Goal: Task Accomplishment & Management: Use online tool/utility

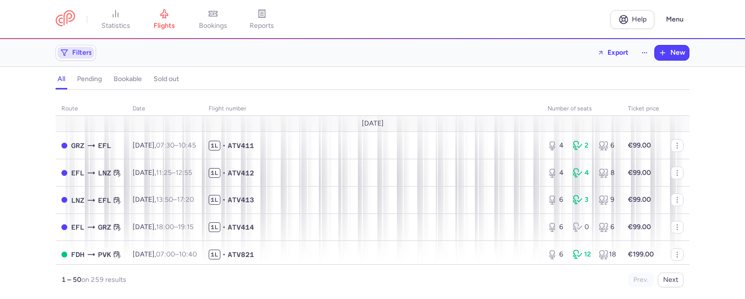
click at [90, 55] on span "Filters" at bounding box center [82, 53] width 20 height 8
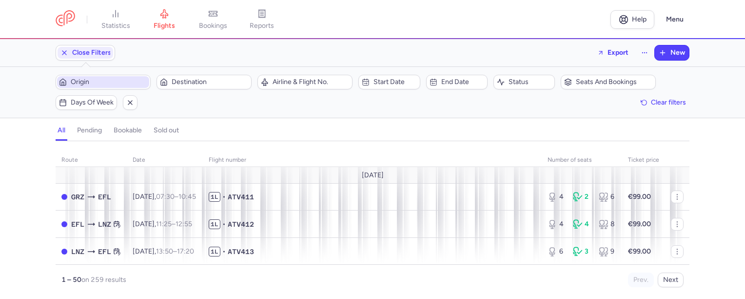
click at [114, 84] on span "Origin" at bounding box center [109, 82] width 77 height 8
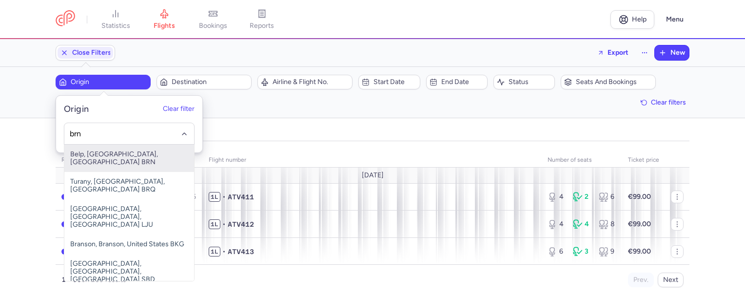
click at [125, 155] on span "Belp, [GEOGRAPHIC_DATA], [GEOGRAPHIC_DATA] BRN" at bounding box center [129, 157] width 130 height 27
type input "brn"
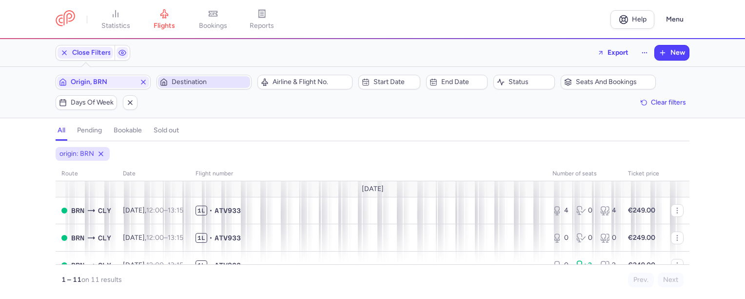
click at [207, 83] on span "Destination" at bounding box center [210, 82] width 77 height 8
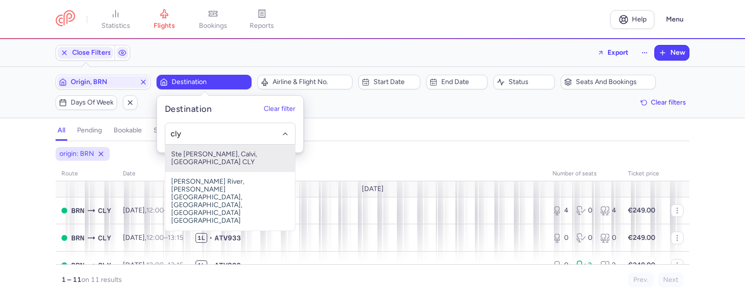
click at [207, 151] on span "Ste [PERSON_NAME], Calvi, [GEOGRAPHIC_DATA] CLY" at bounding box center [230, 157] width 130 height 27
type input "cly"
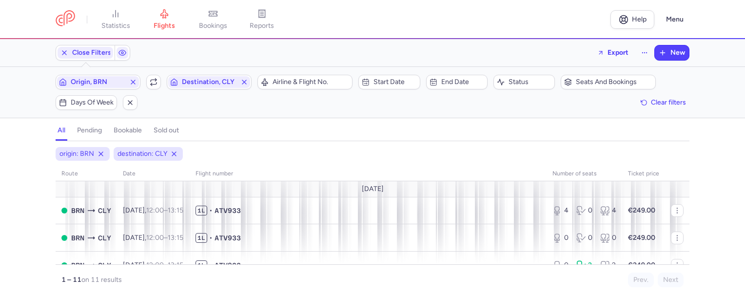
scroll to position [98, 0]
click at [152, 82] on icon "button" at bounding box center [154, 82] width 8 height 8
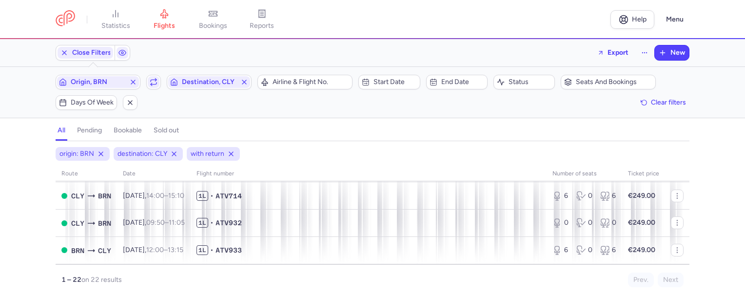
scroll to position [563, 0]
click at [683, 53] on span "New" at bounding box center [678, 53] width 15 height 8
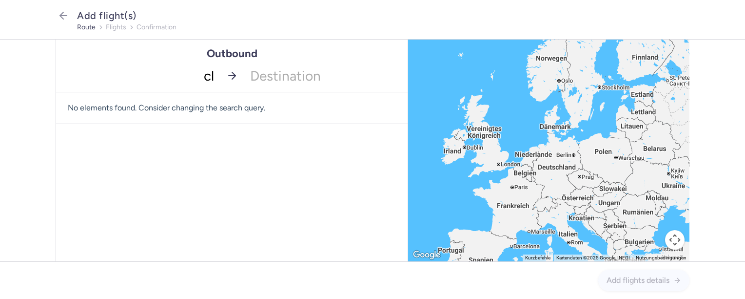
type input "cly"
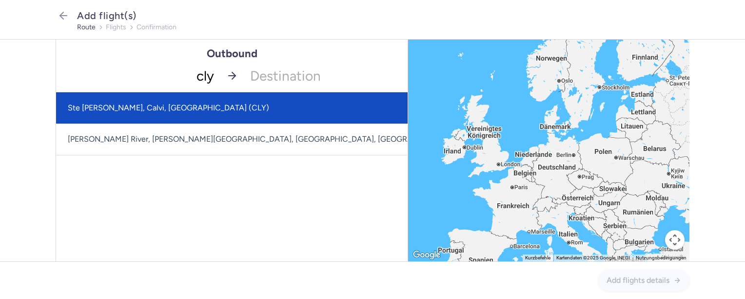
click at [191, 114] on span "Ste [PERSON_NAME], Calvi, [GEOGRAPHIC_DATA] (CLY)" at bounding box center [305, 107] width 499 height 31
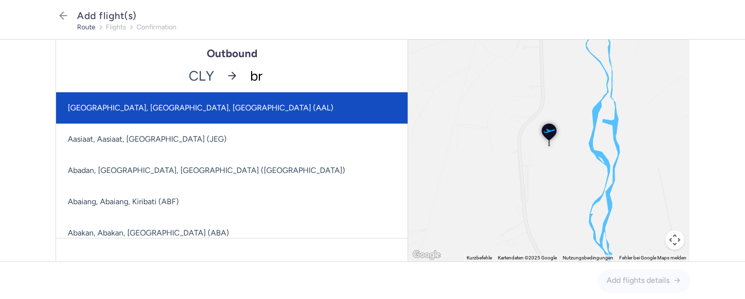
type input "brn"
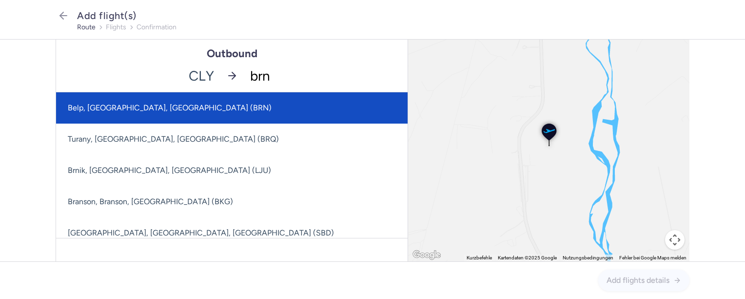
click at [280, 100] on span "Belp, [GEOGRAPHIC_DATA], [GEOGRAPHIC_DATA] (BRN)" at bounding box center [232, 107] width 352 height 31
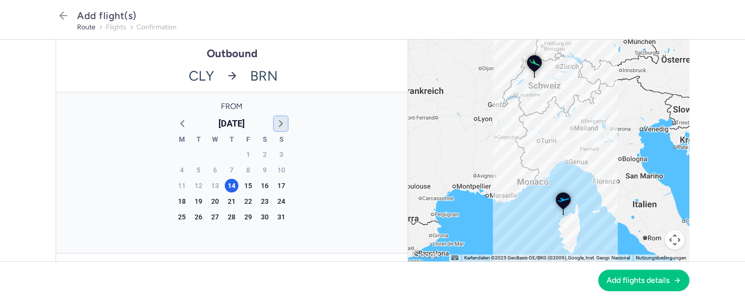
click at [275, 118] on icon "button" at bounding box center [281, 124] width 12 height 12
click at [276, 181] on div "21" at bounding box center [282, 186] width 14 height 14
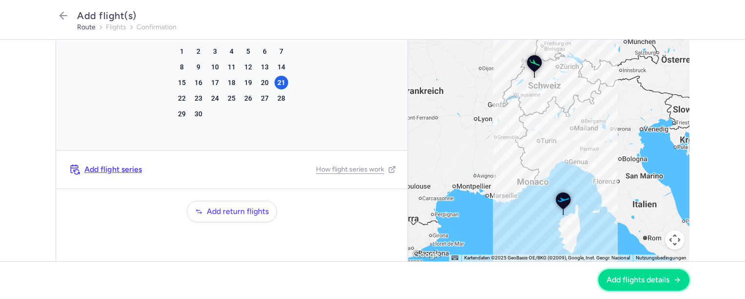
click at [640, 280] on span "Add flights details" at bounding box center [638, 279] width 63 height 9
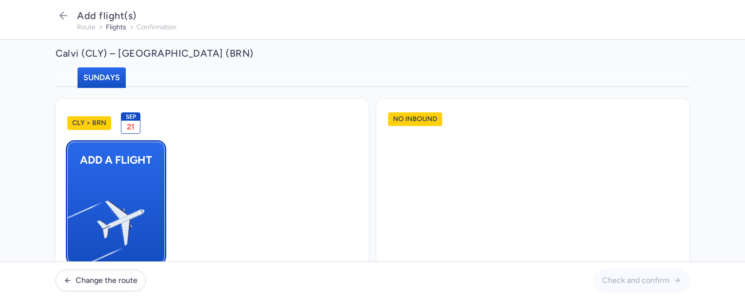
click at [86, 200] on img "button" at bounding box center [72, 218] width 165 height 151
select select "23"
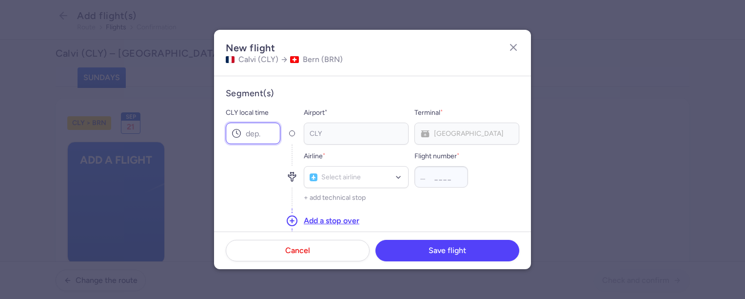
click at [250, 136] on input "CLY local time" at bounding box center [253, 132] width 55 height 21
click at [253, 138] on input "CLY local time" at bounding box center [253, 132] width 55 height 21
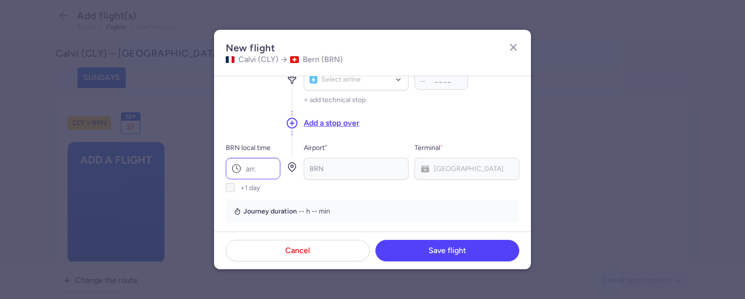
type input "14:00"
click at [250, 162] on input "BRN local time" at bounding box center [253, 168] width 55 height 21
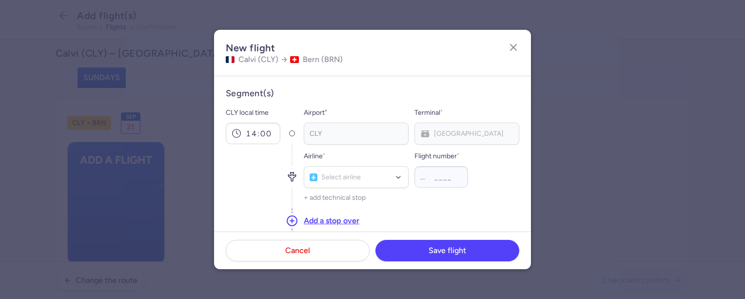
type input "15:10"
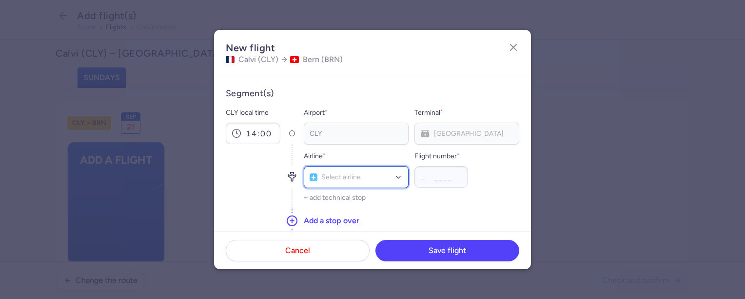
click at [395, 178] on div at bounding box center [399, 177] width 8 height 8
type input "atv"
click at [370, 157] on span "(ATV)" at bounding box center [363, 155] width 19 height 8
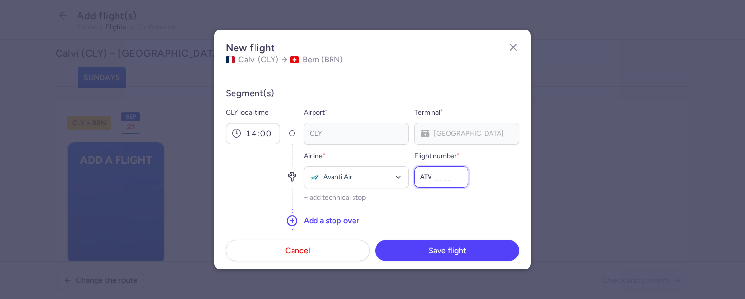
click at [441, 173] on input "Flight number *" at bounding box center [442, 176] width 54 height 21
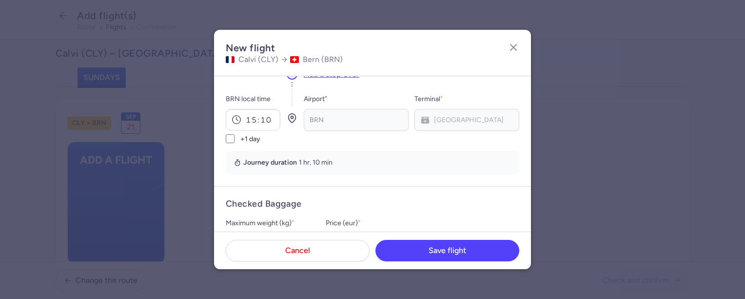
scroll to position [244, 0]
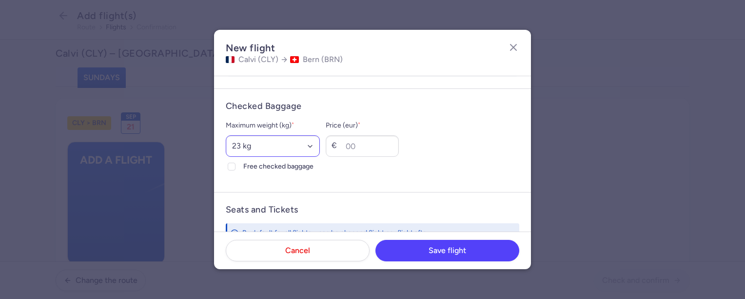
type input "714"
click at [320, 145] on select "Select an option 15 kg 16 kg 17 kg 18 kg 19 kg 20 kg 21 kg 22 kg 23 kg 24 kg 25…" at bounding box center [273, 145] width 94 height 21
select select "18"
click at [226, 135] on select "Select an option 15 kg 16 kg 17 kg 18 kg 19 kg 20 kg 21 kg 22 kg 23 kg 24 kg 25…" at bounding box center [273, 145] width 94 height 21
click at [386, 142] on input "Price (eur) *" at bounding box center [362, 145] width 73 height 21
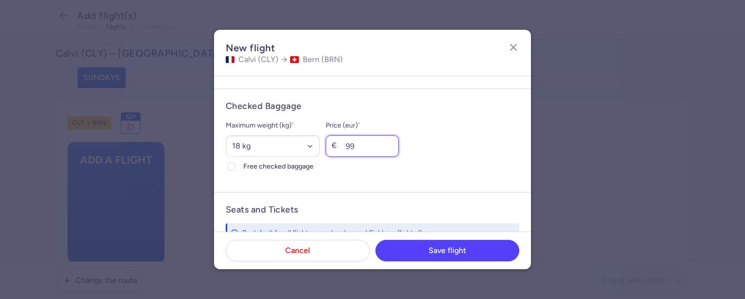
scroll to position [341, 0]
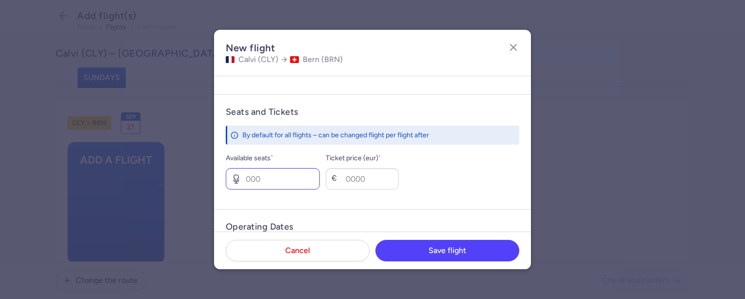
type input "99"
drag, startPoint x: 289, startPoint y: 178, endPoint x: 244, endPoint y: 178, distance: 44.9
click at [244, 178] on input "Available seats *" at bounding box center [273, 178] width 94 height 21
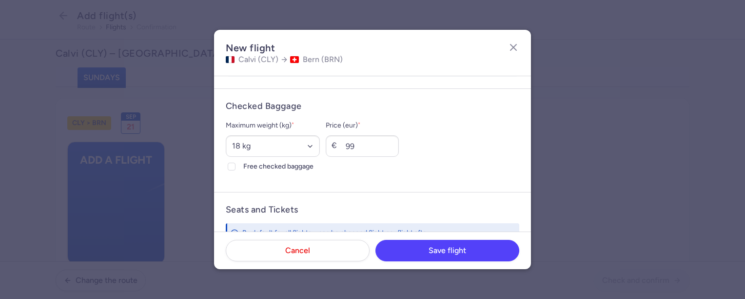
scroll to position [195, 0]
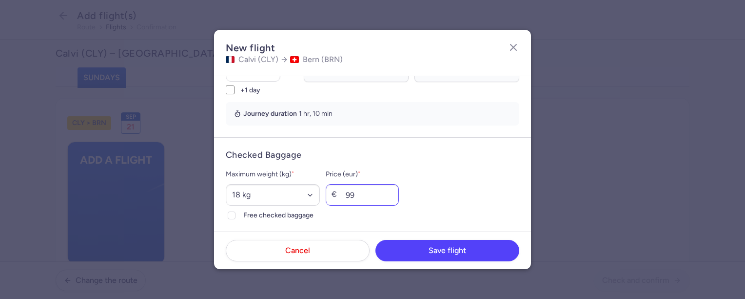
type input "10"
drag, startPoint x: 377, startPoint y: 192, endPoint x: 352, endPoint y: 193, distance: 24.4
click at [352, 193] on div "€ 99" at bounding box center [362, 194] width 73 height 21
type input "0"
click at [233, 215] on polyline at bounding box center [232, 215] width 4 height 3
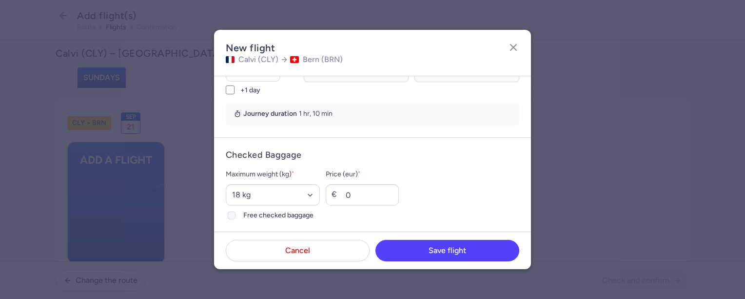
click at [233, 215] on input "Free checked baggage" at bounding box center [232, 215] width 8 height 8
checkbox input "true"
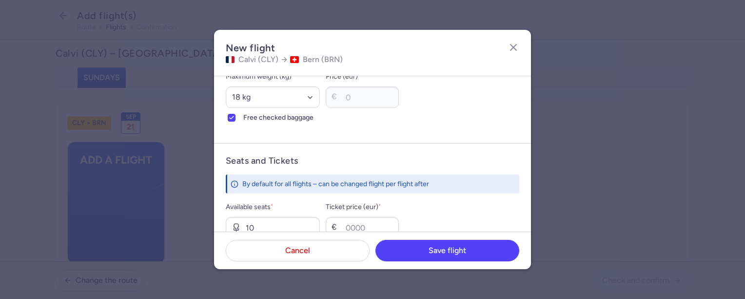
scroll to position [341, 0]
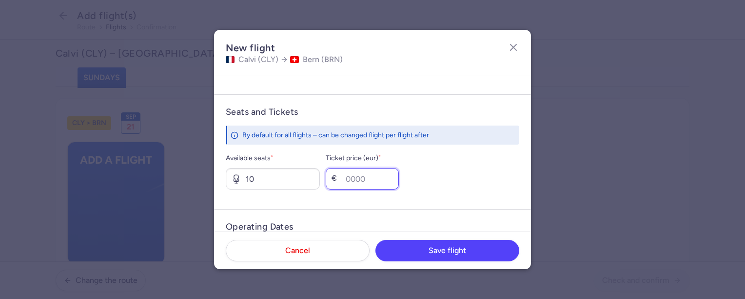
click at [384, 177] on input "Ticket price (eur) *" at bounding box center [362, 178] width 73 height 21
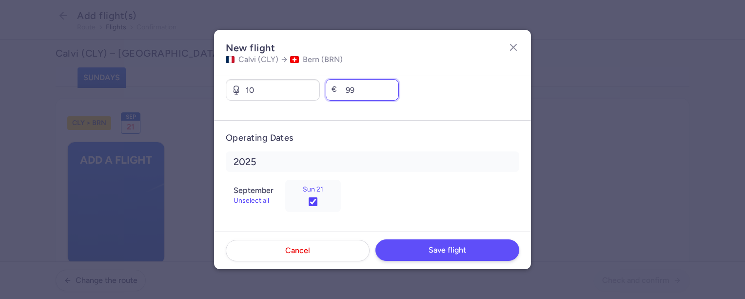
type input "99"
click at [457, 250] on span "Save flight" at bounding box center [448, 249] width 38 height 9
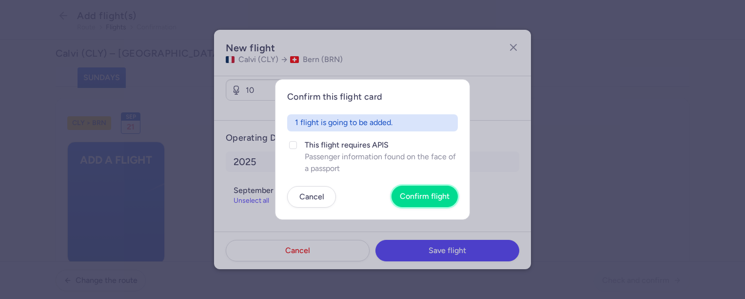
click at [436, 192] on span "Confirm flight" at bounding box center [425, 196] width 50 height 9
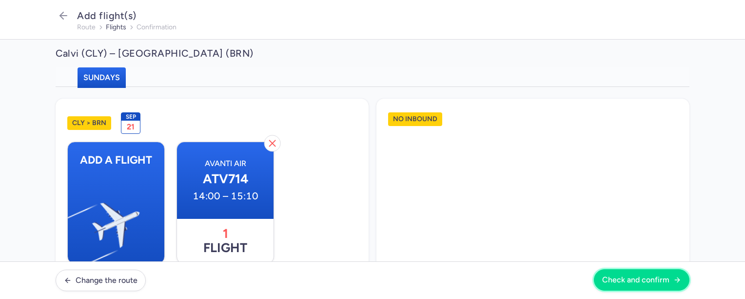
click at [663, 281] on span "Check and confirm" at bounding box center [635, 279] width 67 height 9
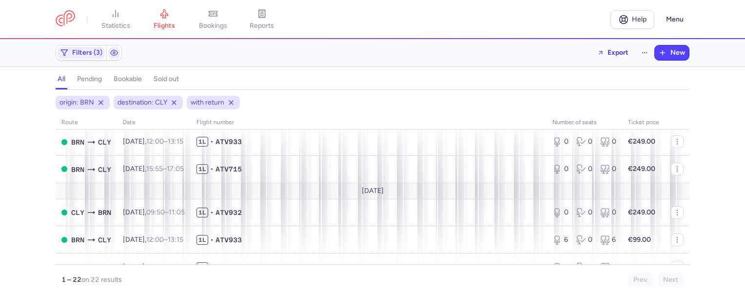
scroll to position [512, 0]
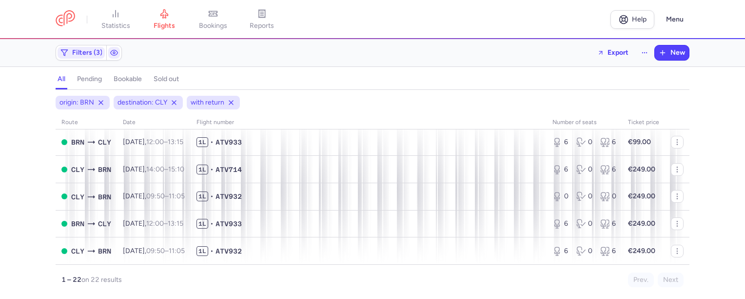
click at [94, 77] on h4 "pending" at bounding box center [89, 79] width 25 height 9
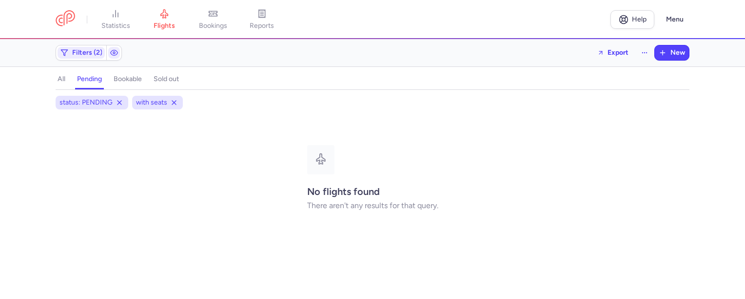
click at [129, 80] on h4 "bookable" at bounding box center [128, 79] width 28 height 9
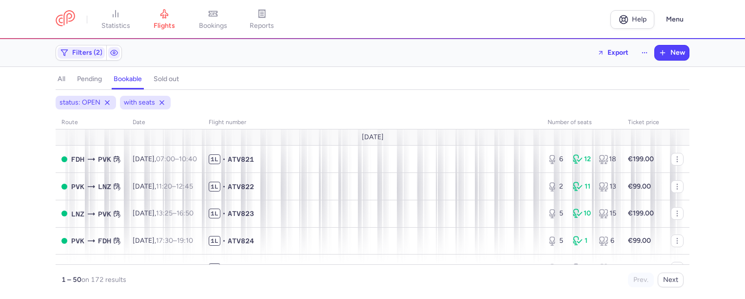
click at [172, 80] on h4 "sold out" at bounding box center [166, 79] width 25 height 9
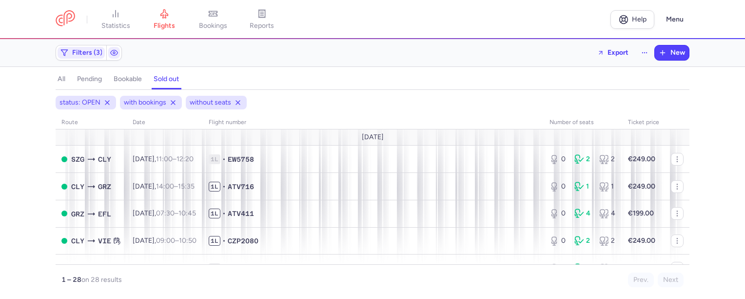
click at [64, 80] on h4 "all" at bounding box center [62, 79] width 8 height 9
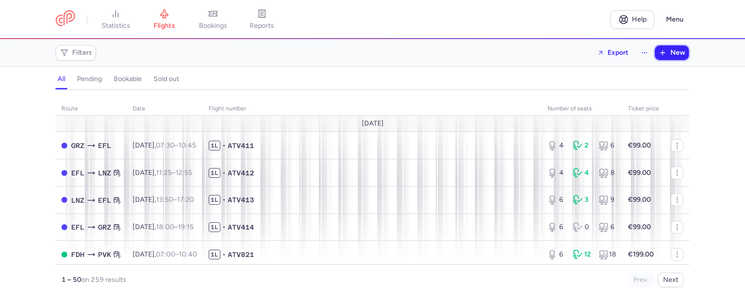
click at [684, 53] on span "New" at bounding box center [678, 53] width 15 height 8
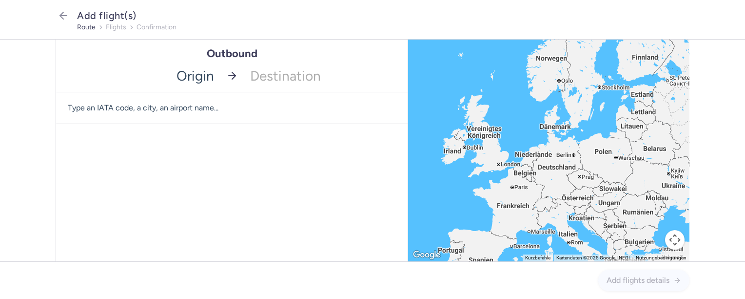
type input "l"
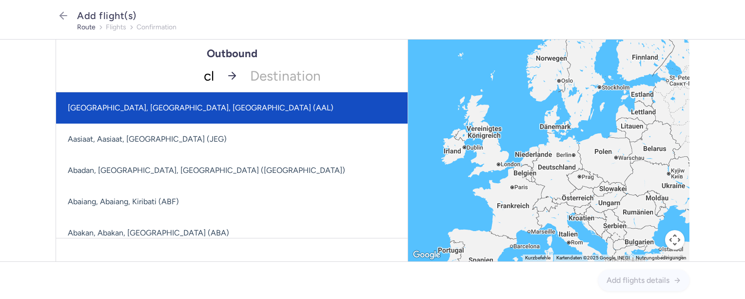
type input "cly"
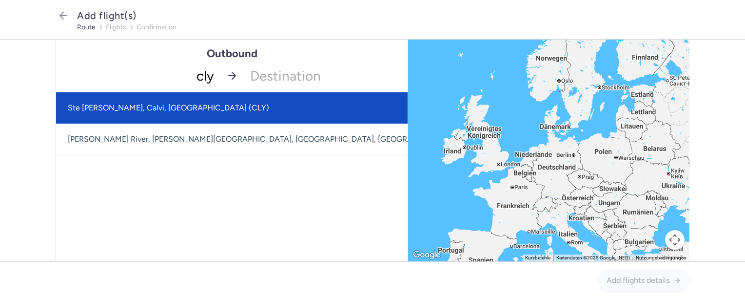
click at [188, 106] on span "Ste [PERSON_NAME], Calvi, [GEOGRAPHIC_DATA] (CLY)" at bounding box center [305, 107] width 499 height 31
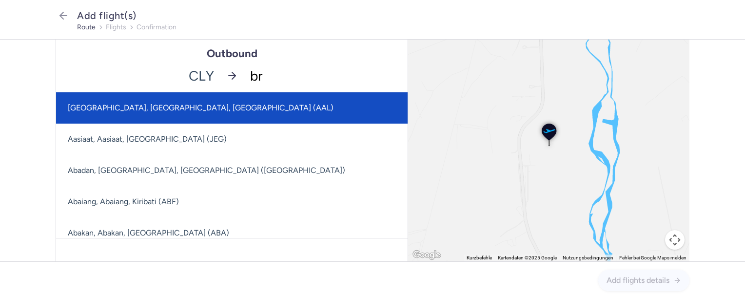
type input "brn"
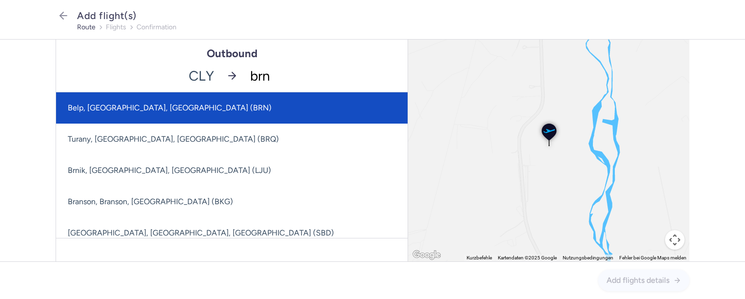
click at [204, 106] on span "Belp, [GEOGRAPHIC_DATA], [GEOGRAPHIC_DATA] (BRN)" at bounding box center [232, 107] width 352 height 31
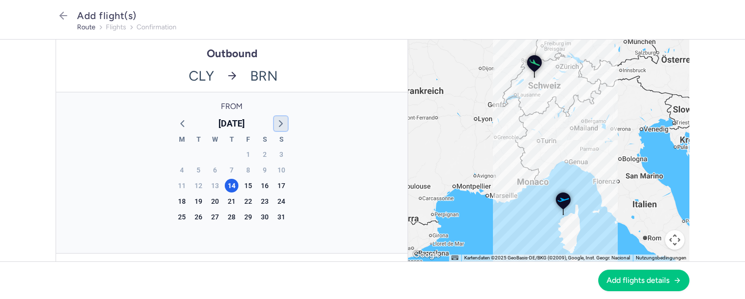
click at [279, 125] on polyline "button" at bounding box center [280, 123] width 3 height 6
click at [275, 184] on div "21" at bounding box center [282, 186] width 14 height 14
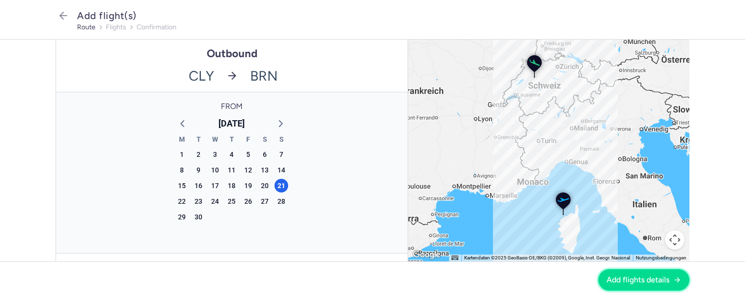
click at [646, 282] on span "Add flights details" at bounding box center [638, 279] width 63 height 9
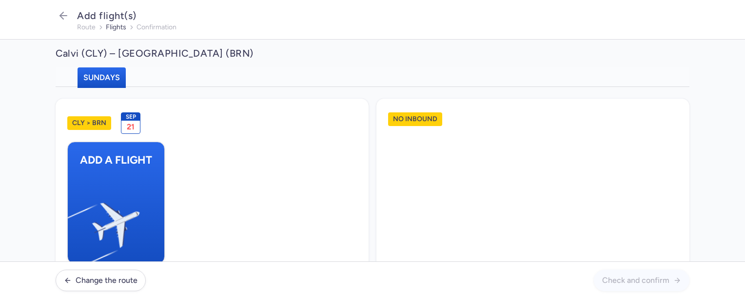
scroll to position [26, 0]
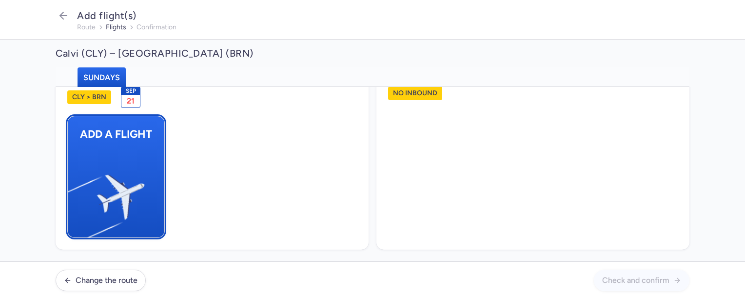
click at [140, 168] on button "Add a flight" at bounding box center [116, 177] width 98 height 122
select select "23"
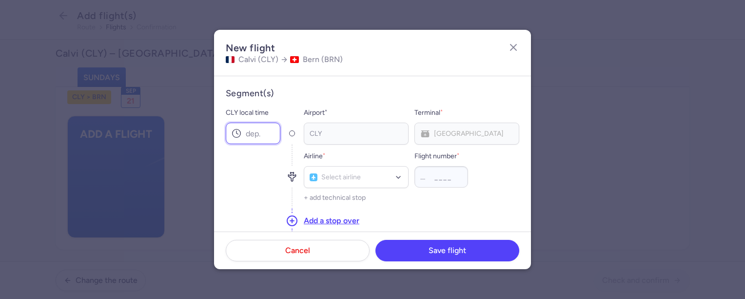
click at [241, 136] on input "CLY local time" at bounding box center [253, 132] width 55 height 21
click at [251, 133] on input "CLY local time" at bounding box center [253, 132] width 55 height 21
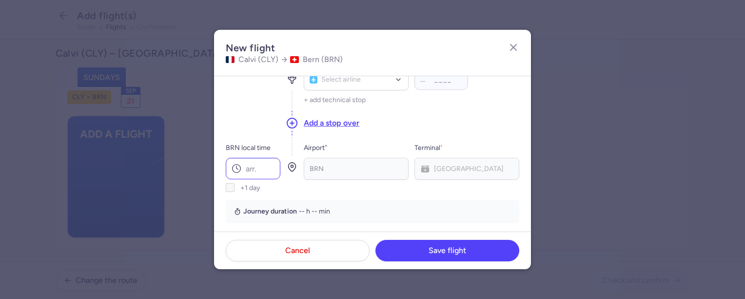
type input "14:00"
click at [250, 160] on input "BRN local time" at bounding box center [253, 168] width 55 height 21
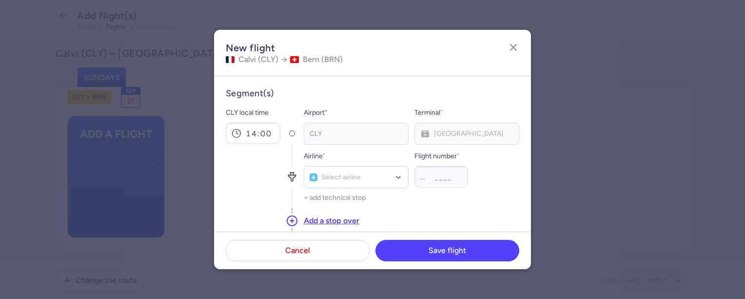
type input "15:10"
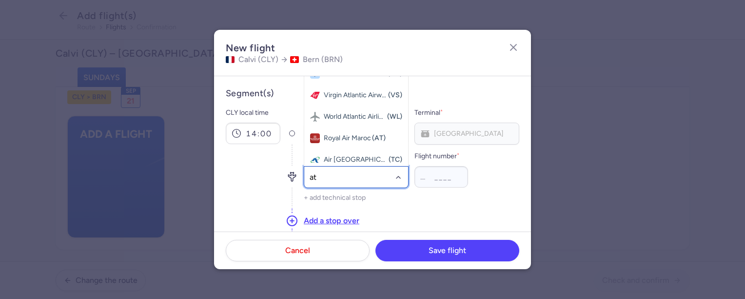
type input "atv"
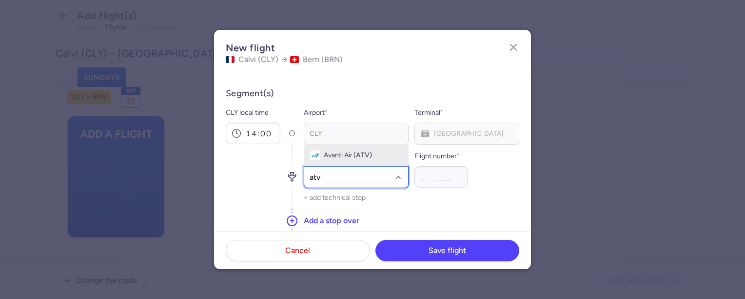
click at [359, 160] on span "Avanti Air (ATV)" at bounding box center [356, 154] width 104 height 21
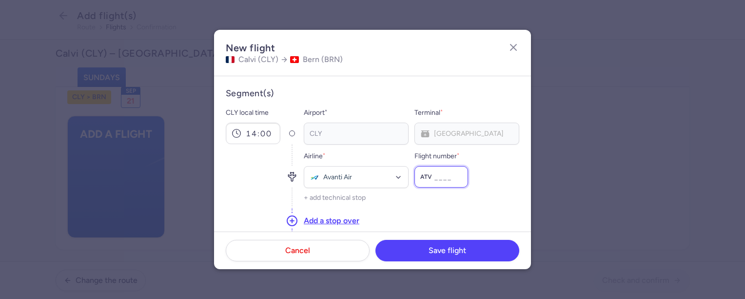
click at [449, 168] on input "Flight number *" at bounding box center [442, 176] width 54 height 21
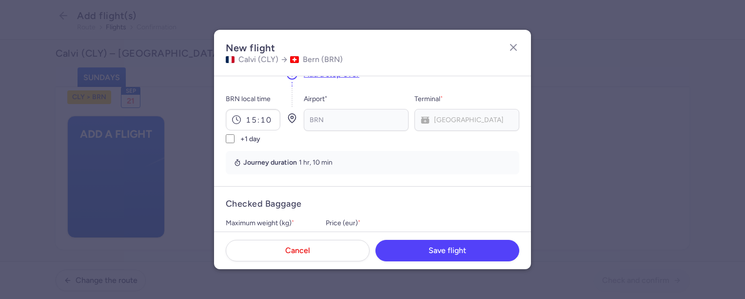
scroll to position [195, 0]
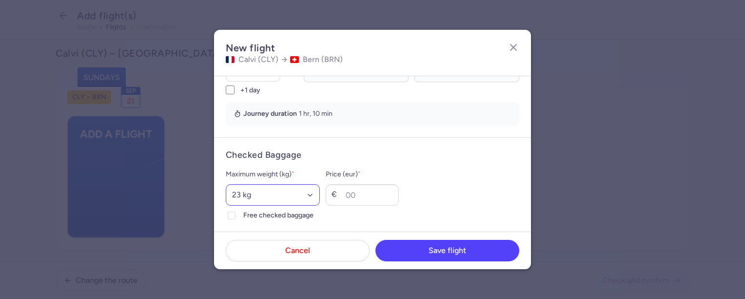
type input "714"
click at [320, 196] on select "Select an option 15 kg 16 kg 17 kg 18 kg 19 kg 20 kg 21 kg 22 kg 23 kg 24 kg 25…" at bounding box center [273, 194] width 94 height 21
select select "18"
click at [226, 184] on select "Select an option 15 kg 16 kg 17 kg 18 kg 19 kg 20 kg 21 kg 22 kg 23 kg 24 kg 25…" at bounding box center [273, 194] width 94 height 21
click at [236, 215] on div at bounding box center [232, 215] width 12 height 12
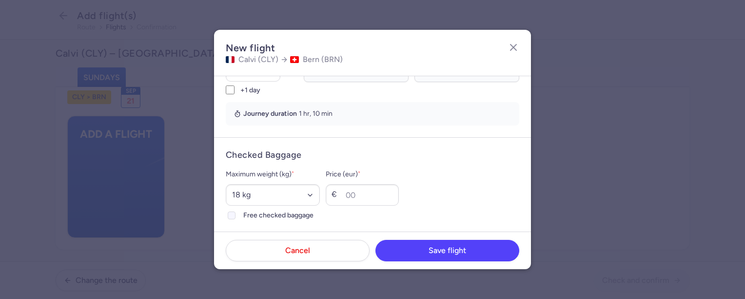
click at [236, 215] on input "Free checked baggage" at bounding box center [232, 215] width 8 height 8
checkbox input "true"
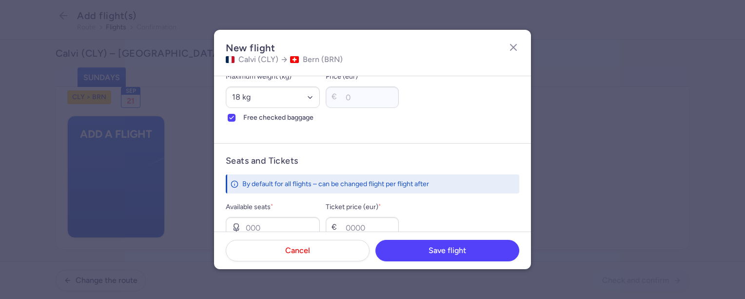
scroll to position [341, 0]
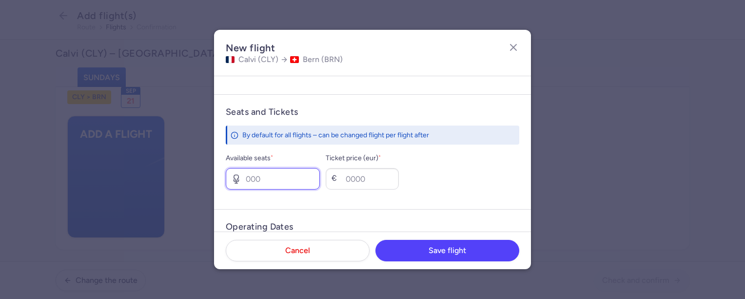
click at [275, 173] on input "Available seats *" at bounding box center [273, 178] width 94 height 21
type input "10"
click at [379, 179] on input "Ticket price (eur) *" at bounding box center [362, 178] width 73 height 21
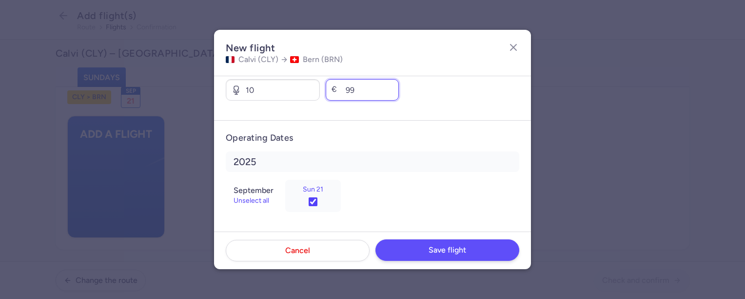
type input "99"
click at [448, 251] on span "Save flight" at bounding box center [448, 249] width 38 height 9
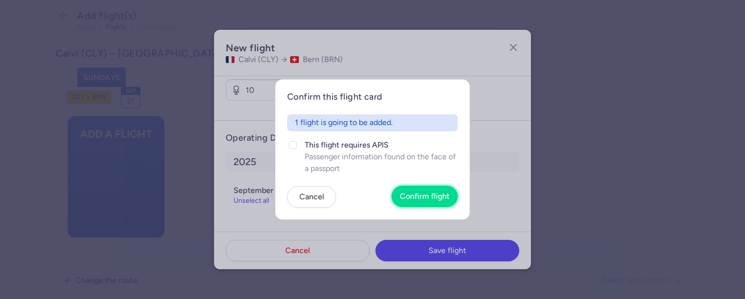
click at [419, 199] on span "Confirm flight" at bounding box center [425, 196] width 50 height 9
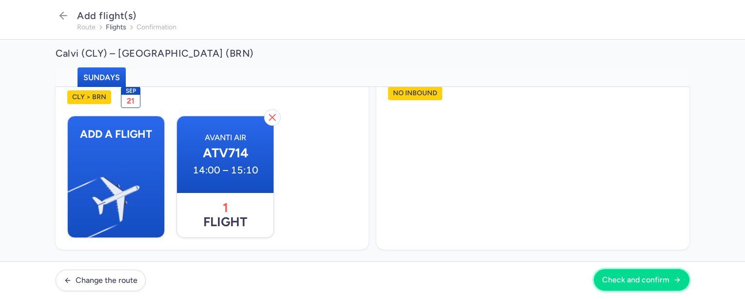
click at [654, 279] on span "Check and confirm" at bounding box center [635, 279] width 67 height 9
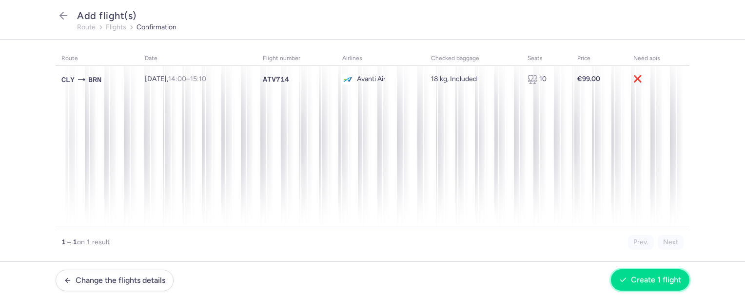
click at [643, 275] on span "Create 1 flight" at bounding box center [656, 279] width 50 height 9
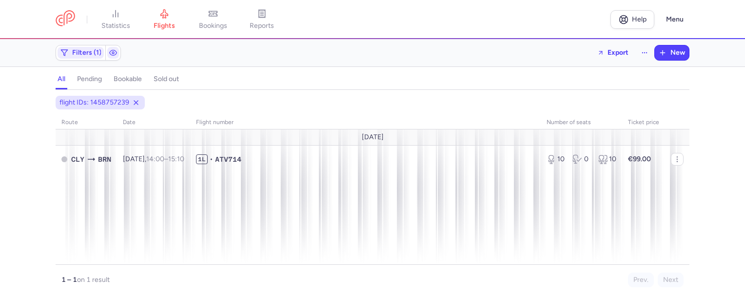
drag, startPoint x: 133, startPoint y: 101, endPoint x: 140, endPoint y: 102, distance: 7.5
click at [133, 101] on icon at bounding box center [136, 103] width 8 height 8
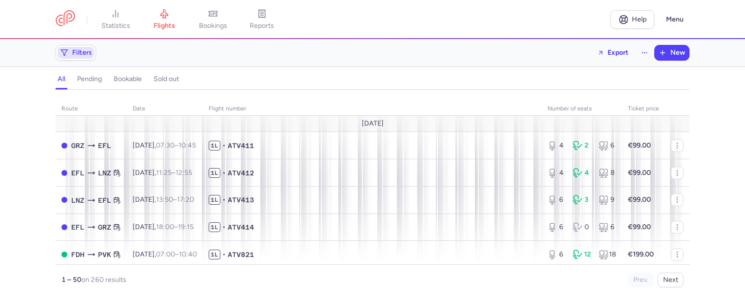
click at [84, 52] on span "Filters" at bounding box center [82, 53] width 20 height 8
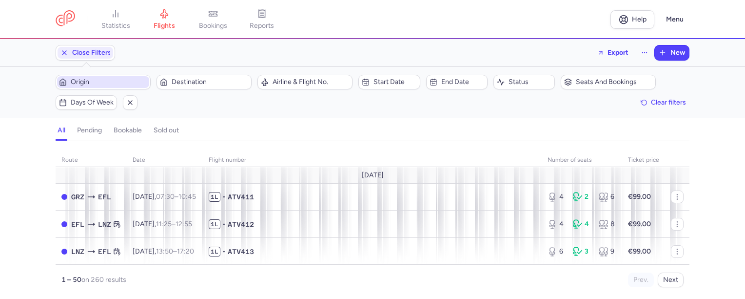
click at [100, 80] on span "Origin" at bounding box center [109, 82] width 77 height 8
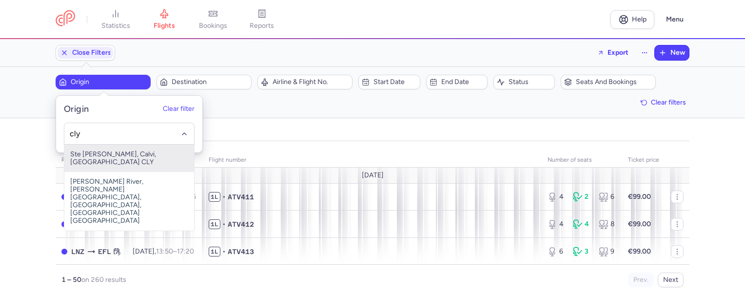
click at [131, 155] on span "Ste [PERSON_NAME], Calvi, [GEOGRAPHIC_DATA] CLY" at bounding box center [129, 157] width 130 height 27
type input "cly"
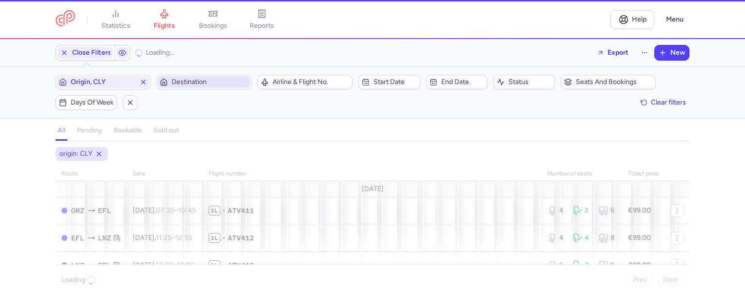
click at [193, 82] on span "Destination" at bounding box center [210, 82] width 77 height 8
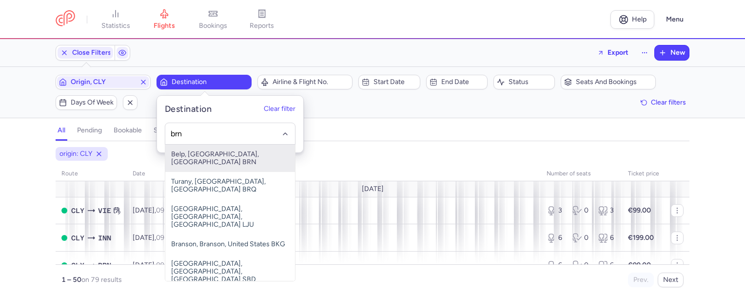
click at [222, 150] on span "Belp, [GEOGRAPHIC_DATA], [GEOGRAPHIC_DATA] BRN" at bounding box center [230, 157] width 130 height 27
type input "brn"
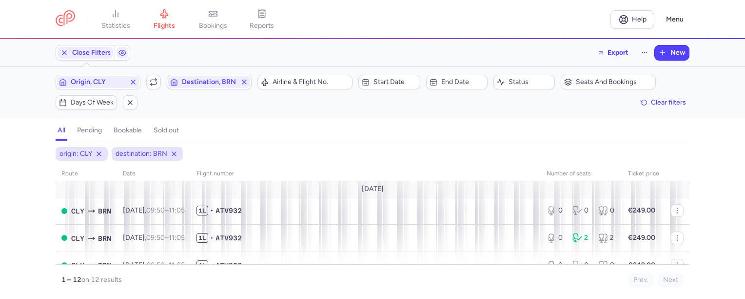
scroll to position [146, 0]
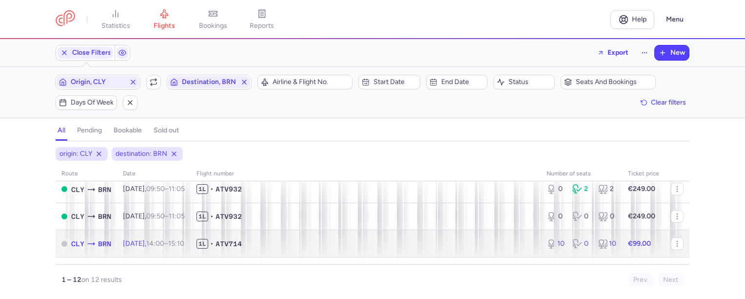
click at [275, 239] on span "1L • ATV714" at bounding box center [366, 244] width 339 height 10
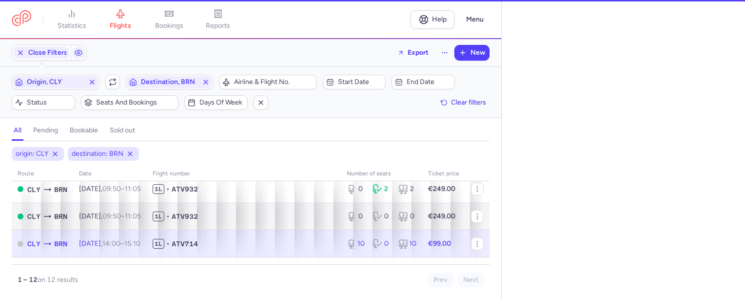
select select "days"
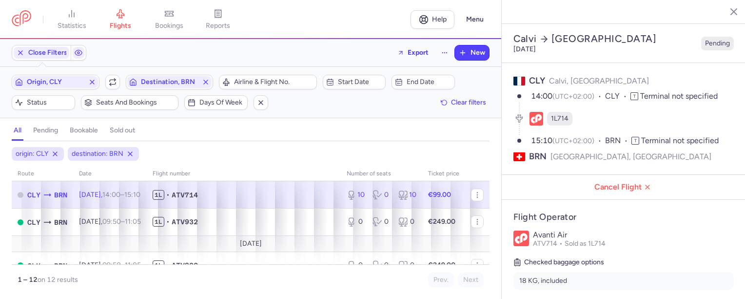
scroll to position [244, 0]
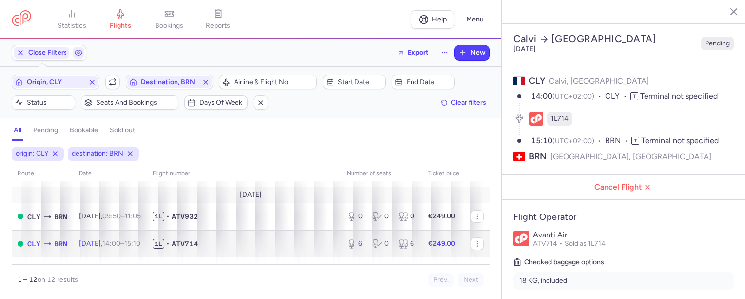
click at [243, 244] on span "1L • ATV714" at bounding box center [244, 244] width 182 height 10
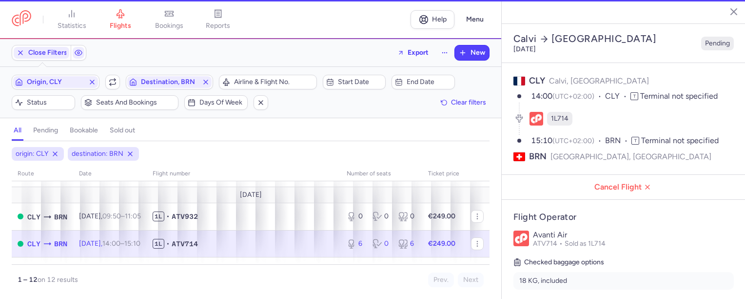
type input "6"
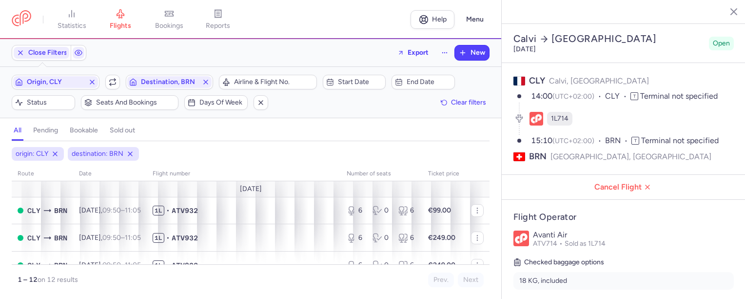
drag, startPoint x: 18, startPoint y: 51, endPoint x: 117, endPoint y: 80, distance: 103.3
click at [18, 51] on icon "button" at bounding box center [21, 53] width 8 height 8
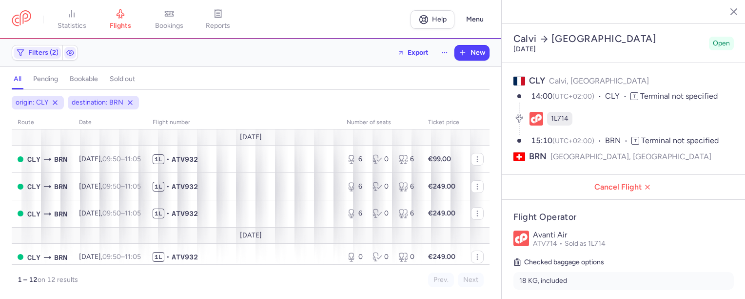
click at [130, 104] on icon at bounding box center [130, 103] width 8 height 8
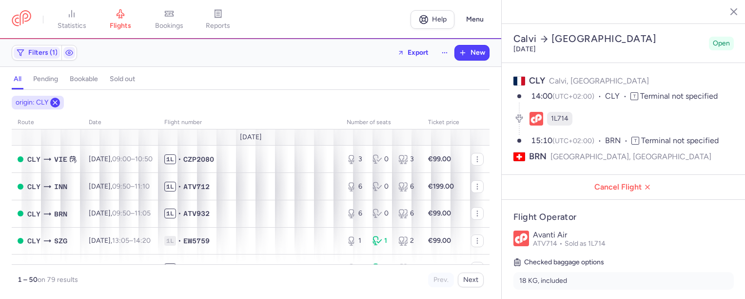
click at [56, 103] on icon at bounding box center [55, 103] width 8 height 8
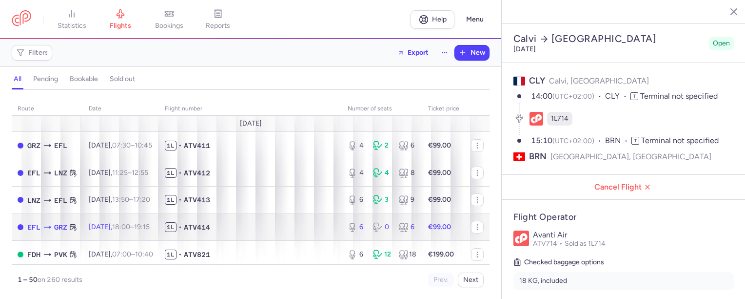
click at [237, 229] on span "1L • ATV414" at bounding box center [250, 227] width 171 height 10
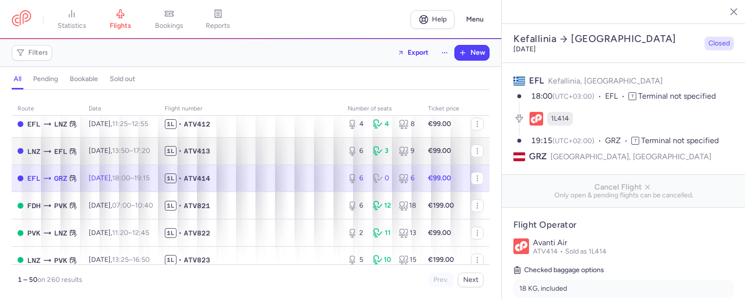
scroll to position [98, 0]
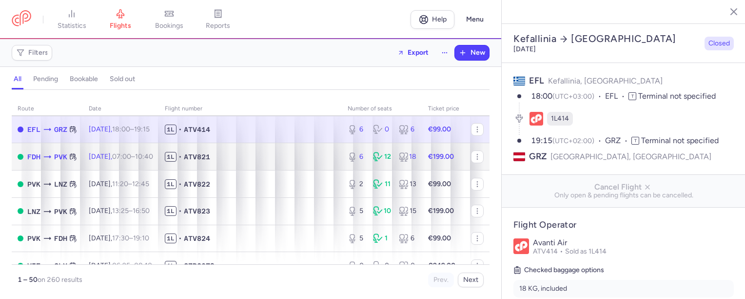
click at [210, 155] on span "ATV821" at bounding box center [197, 157] width 26 height 10
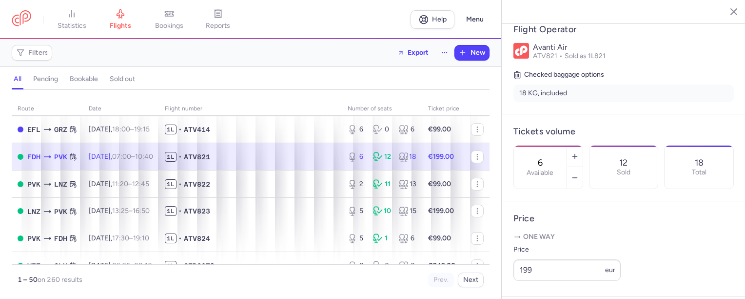
scroll to position [293, 0]
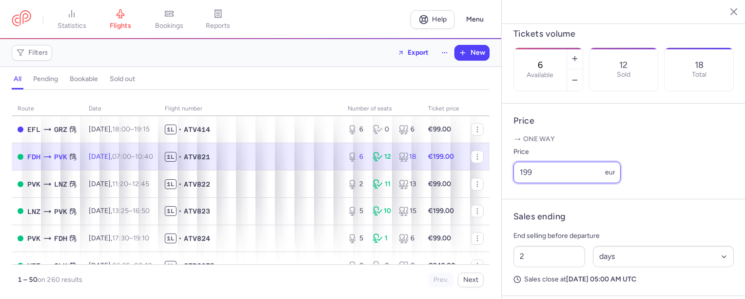
drag, startPoint x: 555, startPoint y: 196, endPoint x: 512, endPoint y: 199, distance: 42.5
click at [512, 199] on article "Price One way Price 199 eur" at bounding box center [624, 151] width 244 height 96
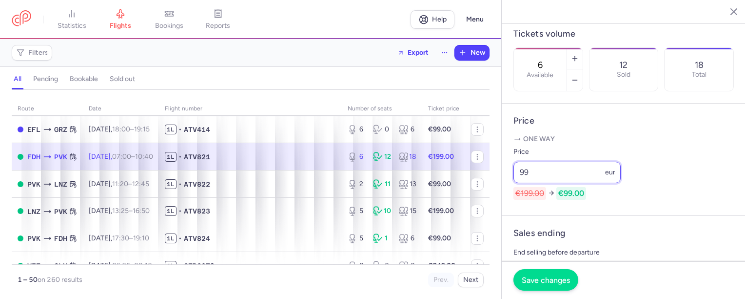
type input "99"
click at [538, 279] on span "Save changes" at bounding box center [546, 279] width 48 height 9
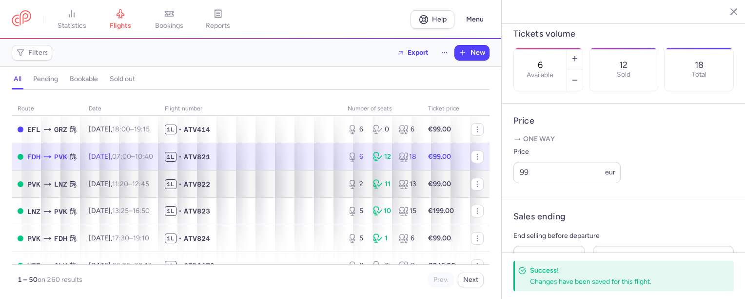
scroll to position [146, 0]
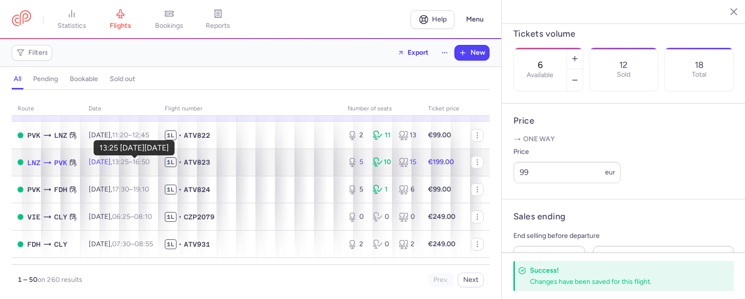
click at [129, 158] on time "13:25" at bounding box center [120, 162] width 17 height 8
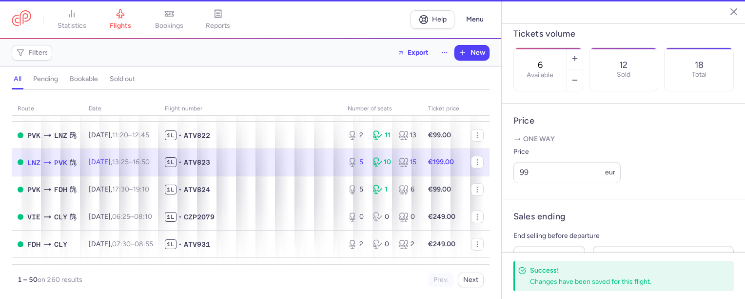
type input "5"
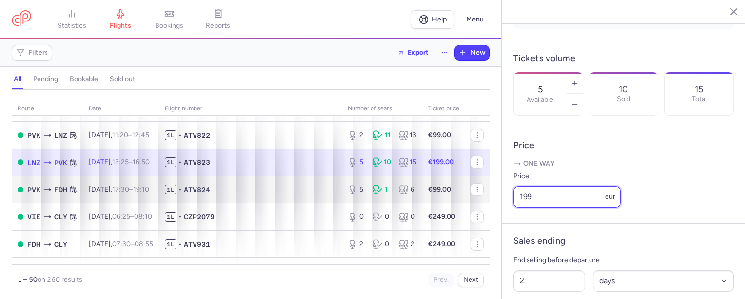
drag, startPoint x: 556, startPoint y: 197, endPoint x: 480, endPoint y: 199, distance: 75.1
click at [480, 199] on div "statistics flights bookings reports Help Menu Filters Export New all pending bo…" at bounding box center [372, 149] width 745 height 299
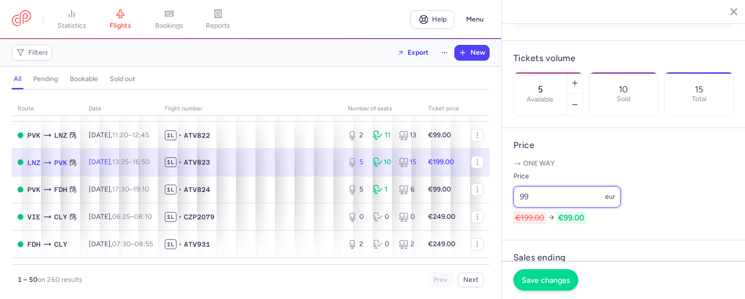
type input "99"
click at [540, 276] on span "Save changes" at bounding box center [546, 279] width 48 height 9
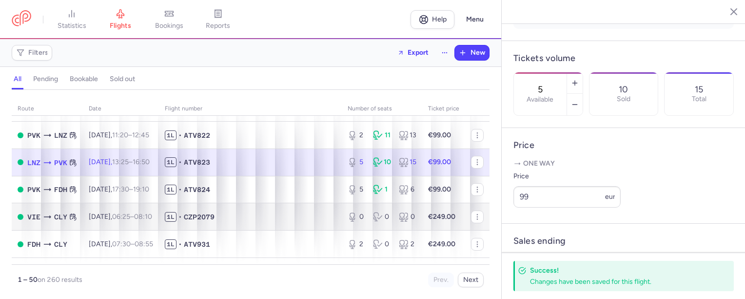
scroll to position [195, 0]
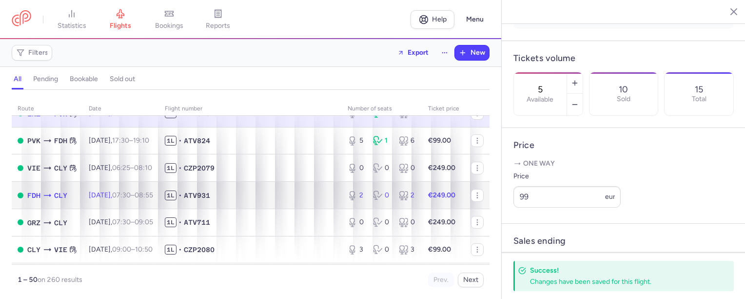
click at [255, 196] on span "1L • ATV931" at bounding box center [250, 195] width 171 height 10
type input "2"
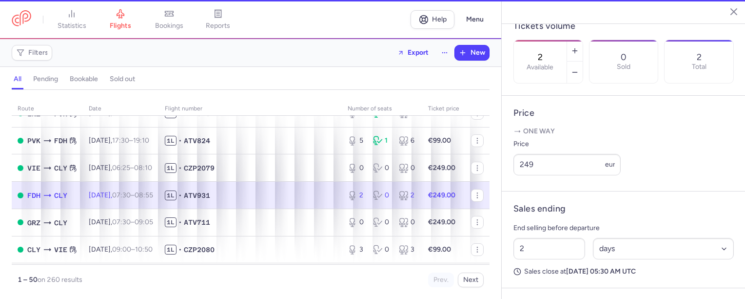
scroll to position [285, 0]
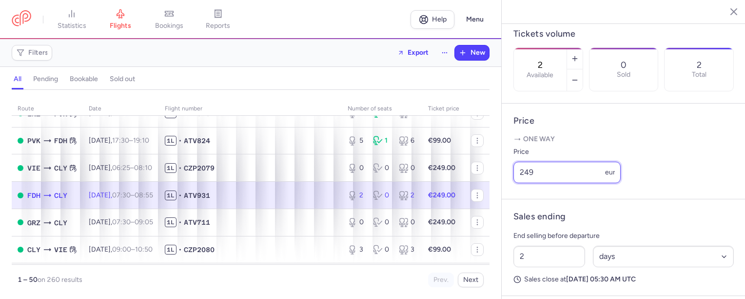
drag, startPoint x: 541, startPoint y: 198, endPoint x: 518, endPoint y: 197, distance: 23.4
click at [518, 183] on input "249" at bounding box center [567, 171] width 107 height 21
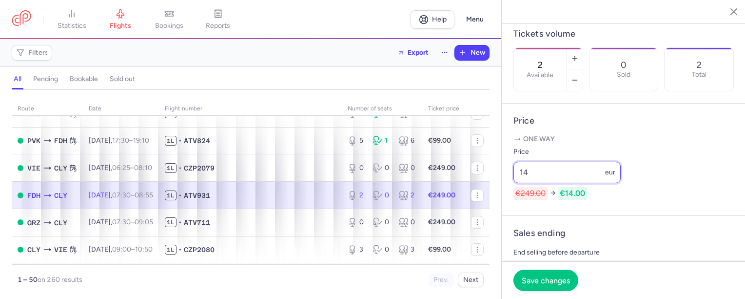
type input "1"
type input "199"
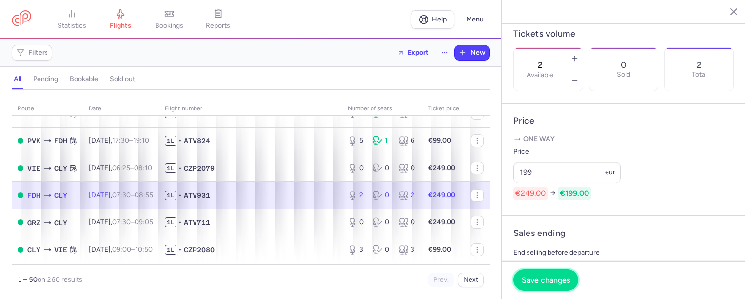
click at [547, 281] on span "Save changes" at bounding box center [546, 279] width 48 height 9
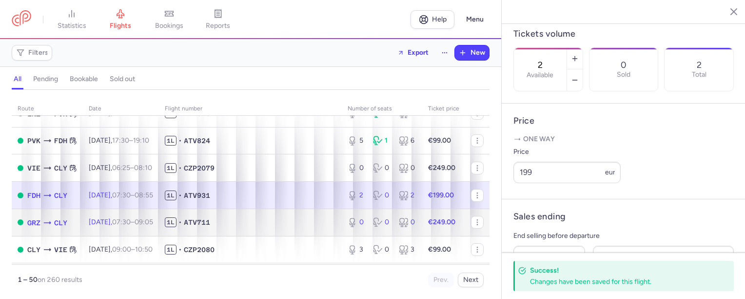
click at [180, 218] on td "1L • ATV711" at bounding box center [250, 221] width 183 height 27
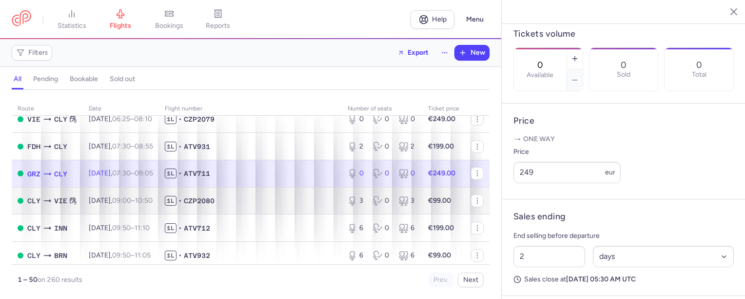
scroll to position [293, 0]
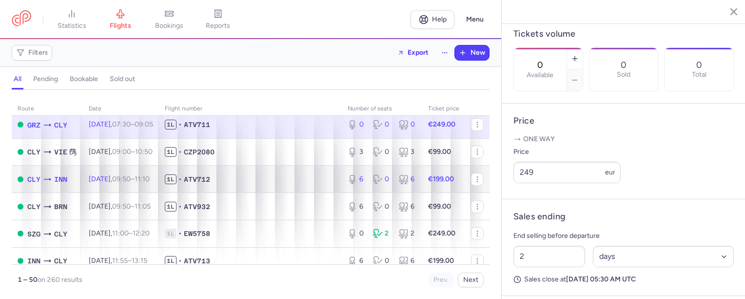
click at [238, 184] on td "1L • ATV712" at bounding box center [250, 178] width 183 height 27
type input "6"
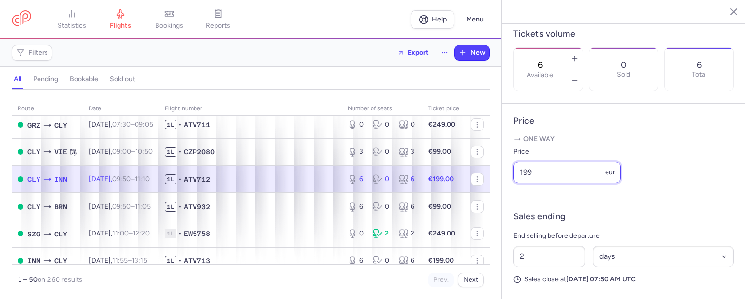
drag, startPoint x: 539, startPoint y: 200, endPoint x: 514, endPoint y: 200, distance: 25.4
click at [514, 183] on input "199" at bounding box center [567, 171] width 107 height 21
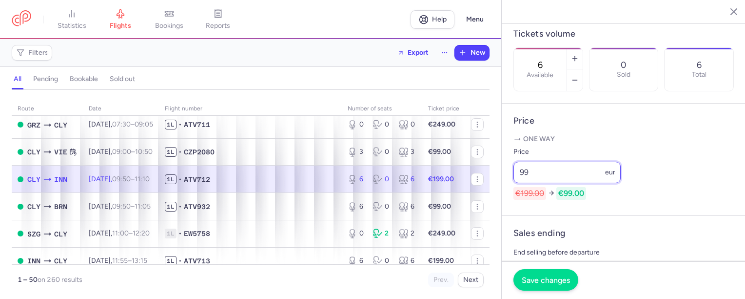
type input "99"
click at [548, 277] on span "Save changes" at bounding box center [546, 279] width 48 height 9
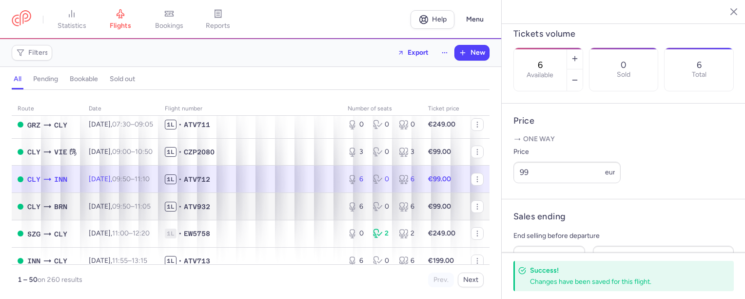
click at [159, 0] on body "statistics flights bookings reports Help Menu Filters Export New all pending bo…" at bounding box center [372, 0] width 745 height 0
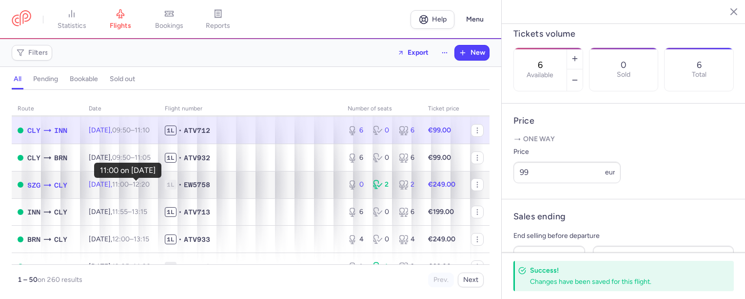
click at [129, 183] on time "11:00" at bounding box center [120, 184] width 17 height 8
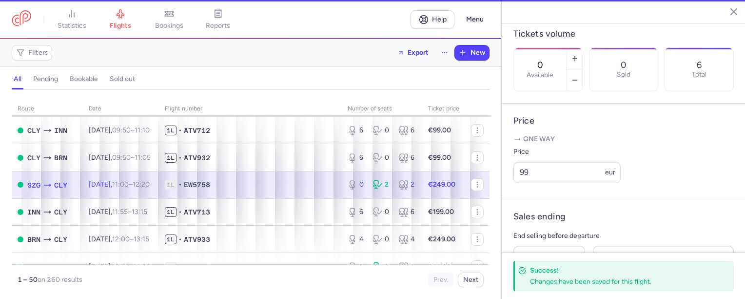
scroll to position [293, 0]
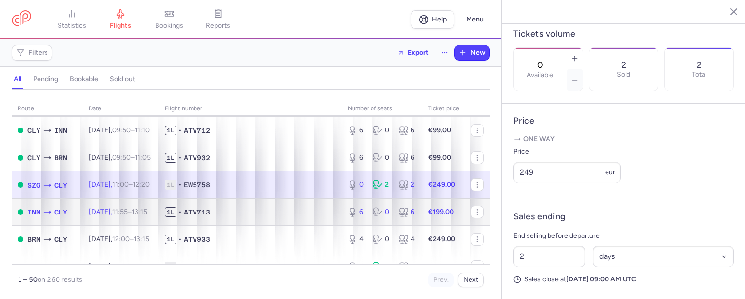
click at [147, 209] on span "11:55 – 13:15 +0" at bounding box center [129, 211] width 35 height 8
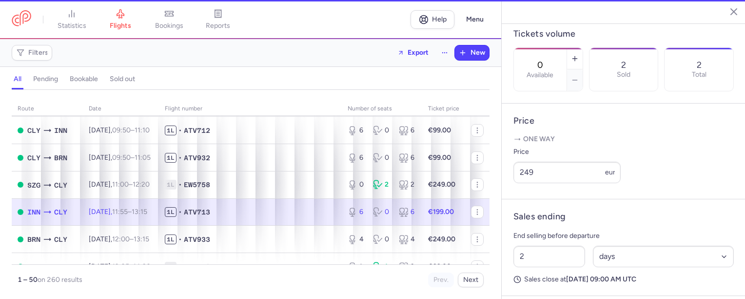
type input "6"
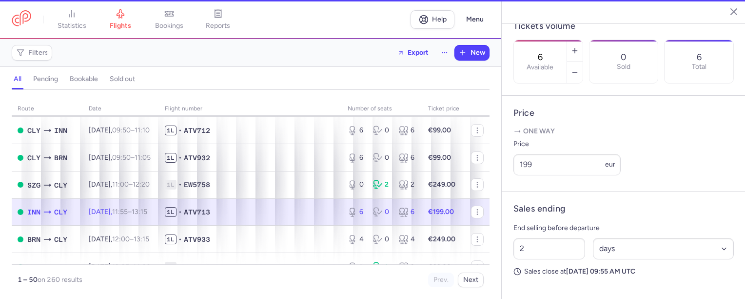
scroll to position [285, 0]
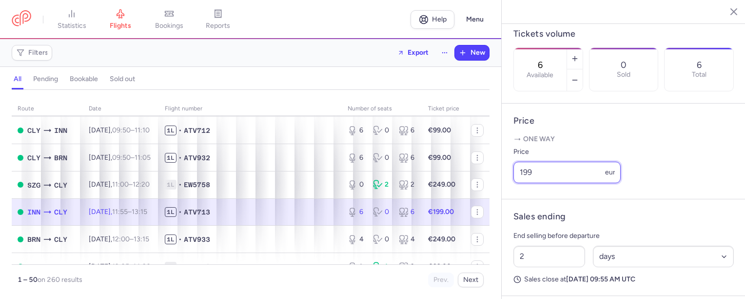
drag, startPoint x: 537, startPoint y: 200, endPoint x: 502, endPoint y: 199, distance: 34.2
click at [502, 199] on article "Price One way Price 199 eur" at bounding box center [624, 151] width 244 height 96
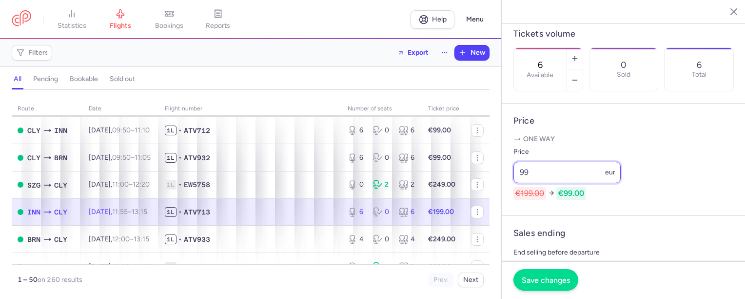
type input "99"
click at [543, 280] on span "Save changes" at bounding box center [546, 279] width 48 height 9
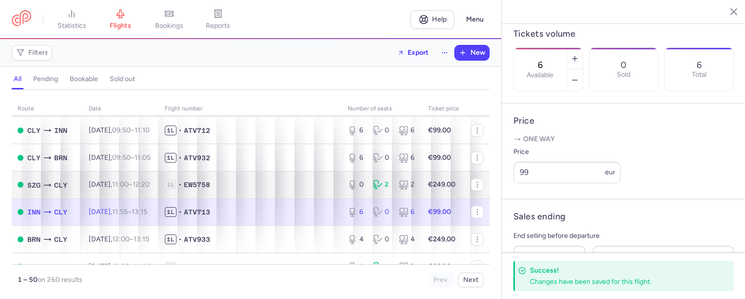
scroll to position [390, 0]
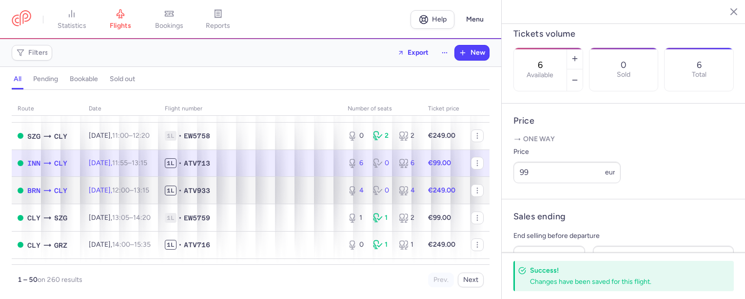
click at [149, 188] on time "13:15 +0" at bounding box center [142, 190] width 16 height 8
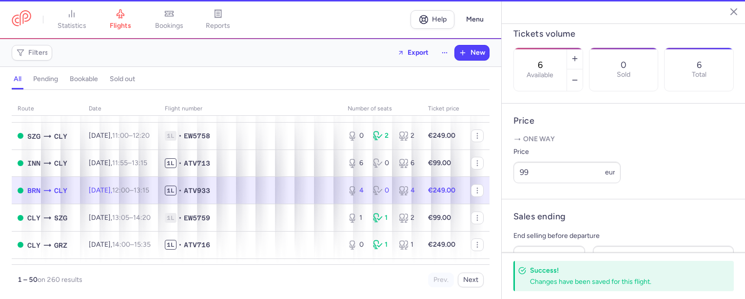
type input "4"
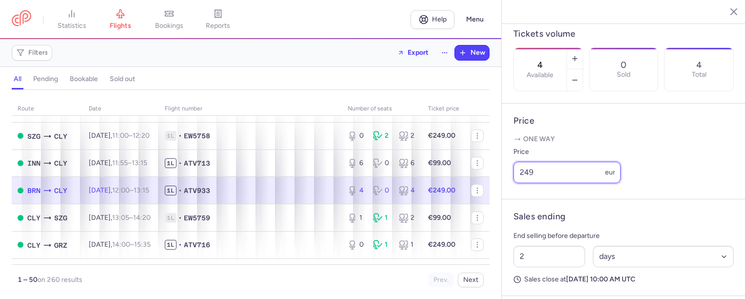
drag, startPoint x: 557, startPoint y: 198, endPoint x: 511, endPoint y: 199, distance: 45.9
click at [511, 199] on article "Price One way Price 249 eur" at bounding box center [624, 151] width 244 height 96
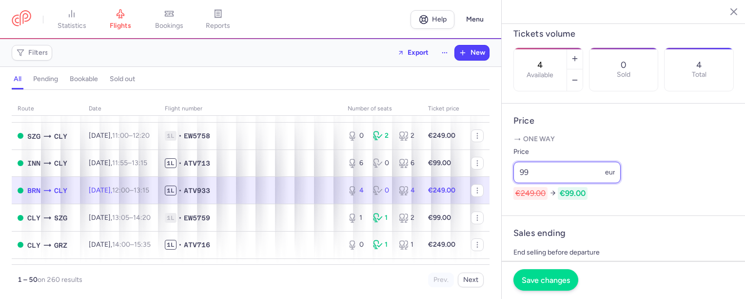
type input "99"
click at [543, 274] on button "Save changes" at bounding box center [546, 279] width 65 height 21
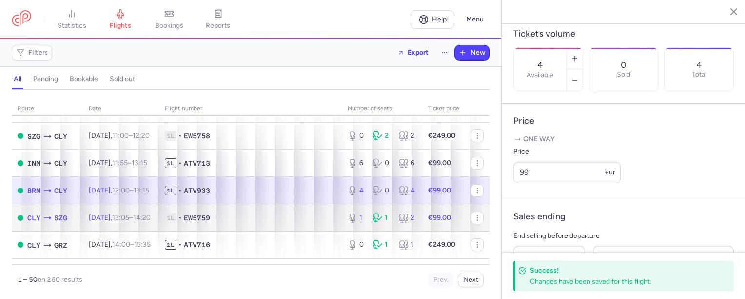
click at [159, 212] on td "[DATE] 13:05 – 14:20 +0" at bounding box center [121, 217] width 76 height 27
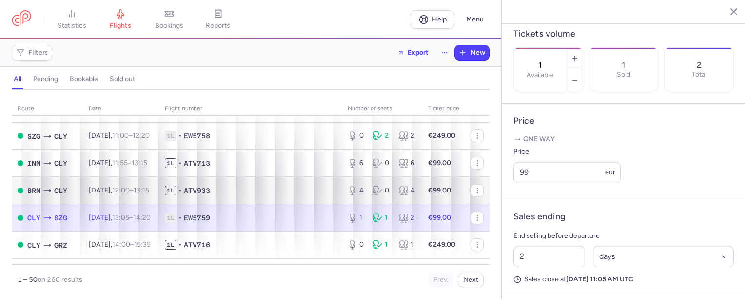
scroll to position [439, 0]
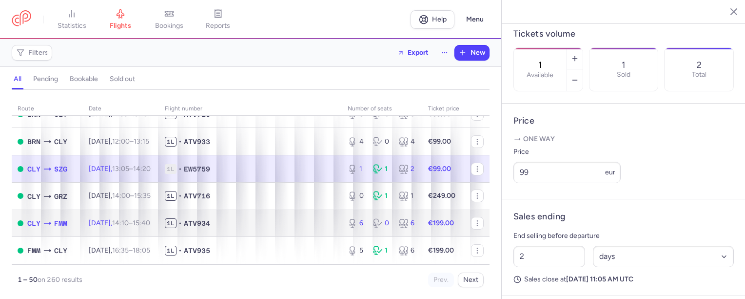
click at [150, 226] on span "14:10 – 15:40 +0" at bounding box center [131, 223] width 38 height 8
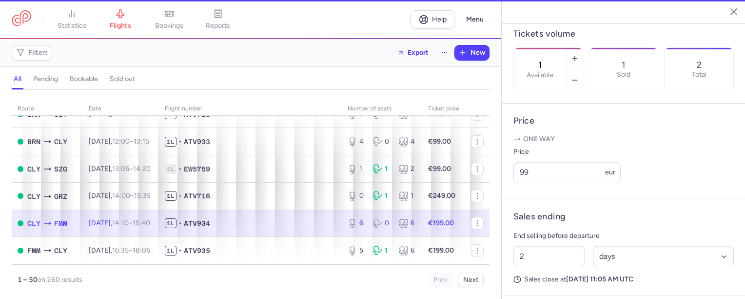
type input "6"
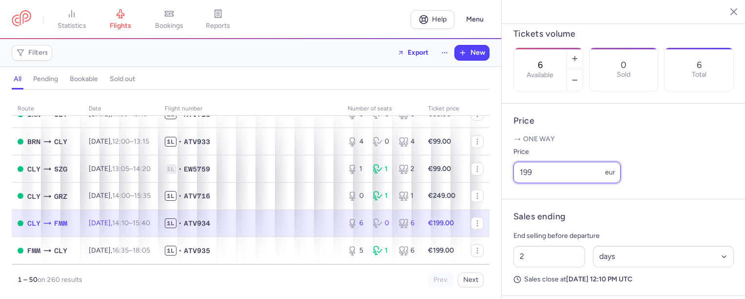
drag, startPoint x: 540, startPoint y: 193, endPoint x: 515, endPoint y: 195, distance: 25.4
click at [515, 183] on input "199" at bounding box center [567, 171] width 107 height 21
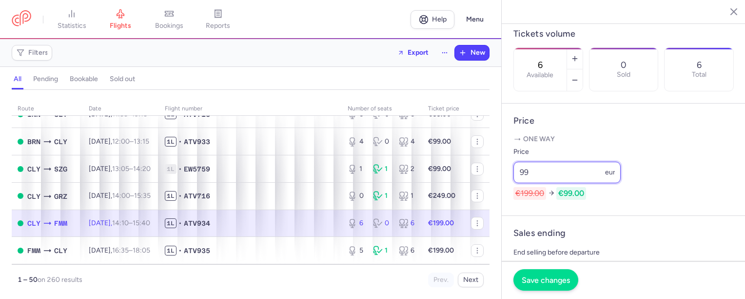
type input "99"
click at [548, 278] on span "Save changes" at bounding box center [546, 279] width 48 height 9
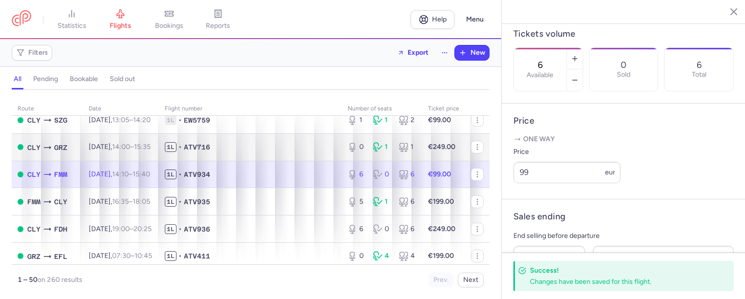
scroll to position [537, 0]
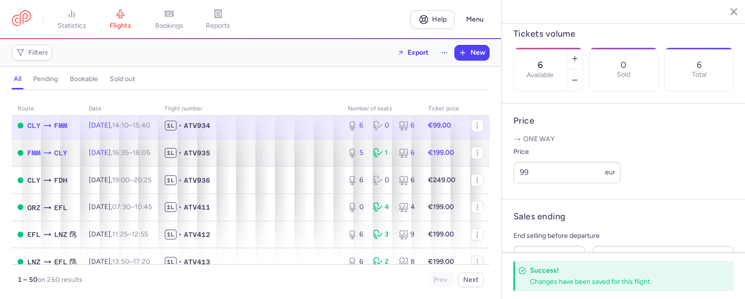
click at [150, 151] on time "18:05 +0" at bounding box center [142, 152] width 18 height 8
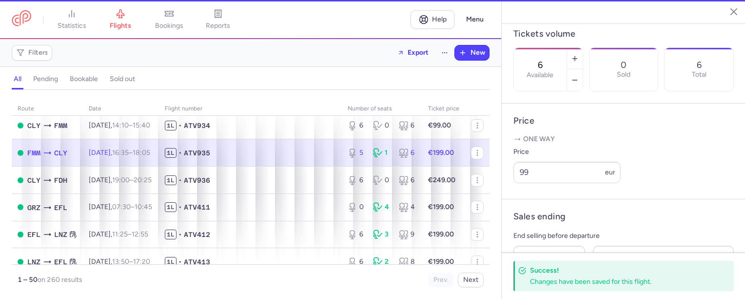
type input "5"
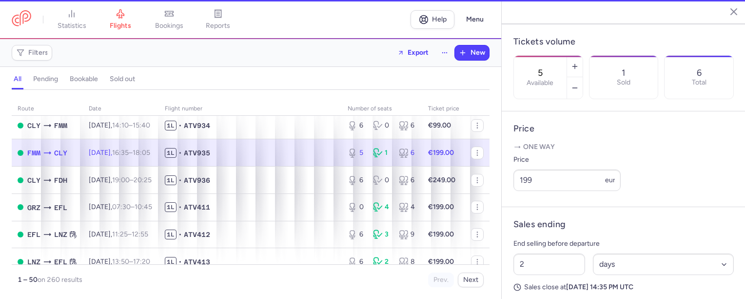
scroll to position [293, 0]
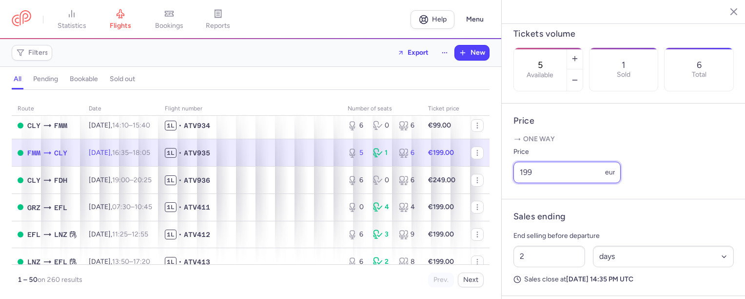
drag, startPoint x: 542, startPoint y: 201, endPoint x: 515, endPoint y: 199, distance: 27.4
click at [515, 183] on input "199" at bounding box center [567, 171] width 107 height 21
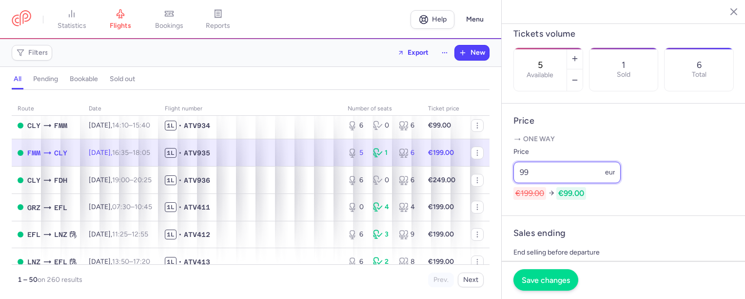
type input "99"
click at [542, 279] on span "Save changes" at bounding box center [546, 279] width 48 height 9
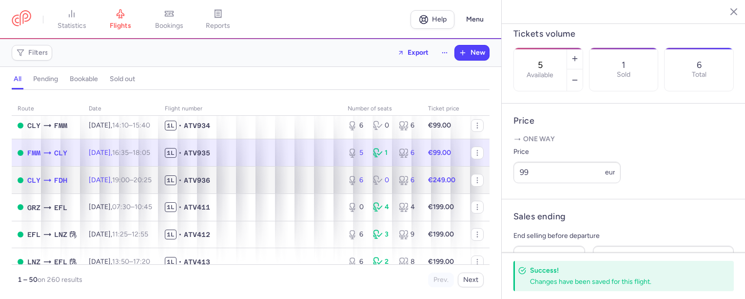
click at [237, 178] on span "1L • ATV936" at bounding box center [250, 180] width 171 height 10
type input "6"
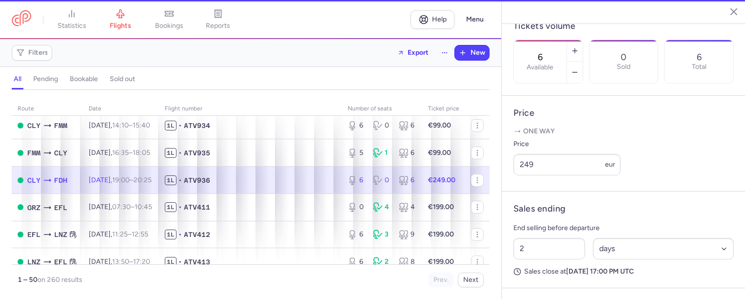
scroll to position [285, 0]
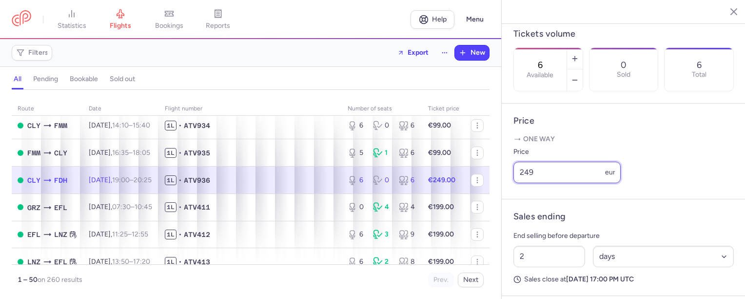
drag, startPoint x: 560, startPoint y: 200, endPoint x: 511, endPoint y: 198, distance: 49.3
click at [511, 198] on article "Price One way Price 249 eur" at bounding box center [624, 151] width 244 height 96
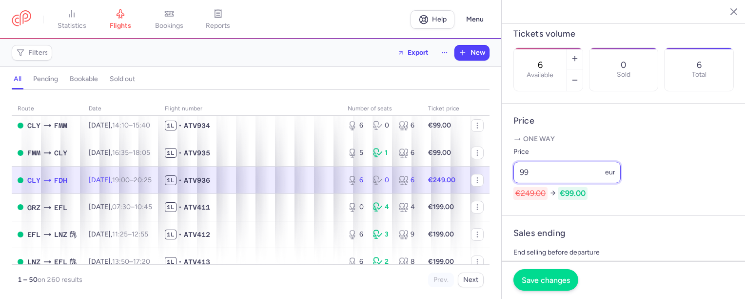
type input "99"
click at [542, 275] on span "Save changes" at bounding box center [546, 279] width 48 height 9
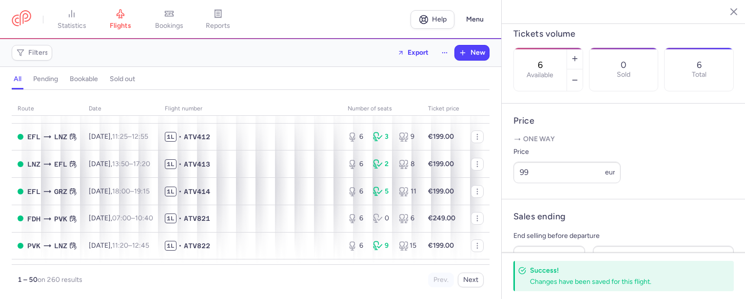
scroll to position [780, 0]
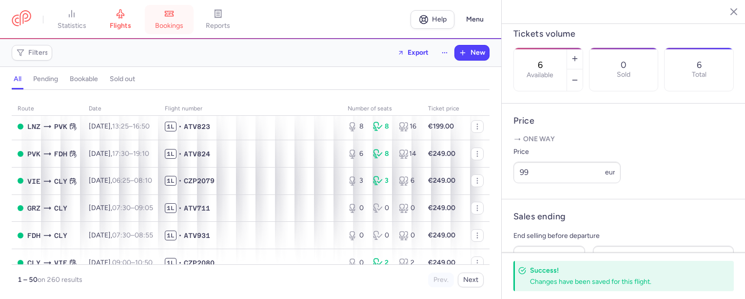
click at [167, 21] on link "bookings" at bounding box center [169, 19] width 49 height 21
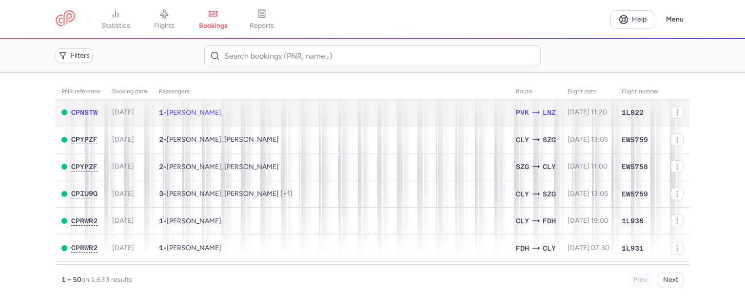
click at [263, 112] on td "1 • [PERSON_NAME]" at bounding box center [331, 112] width 357 height 27
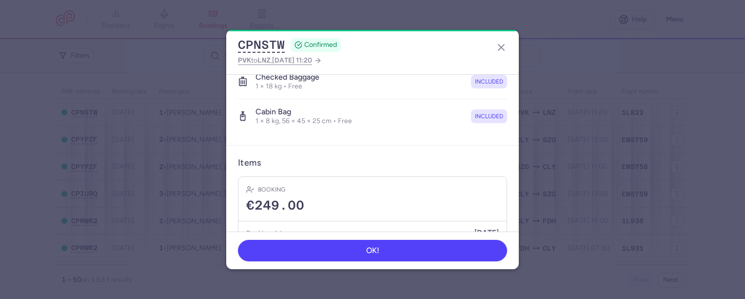
scroll to position [241, 0]
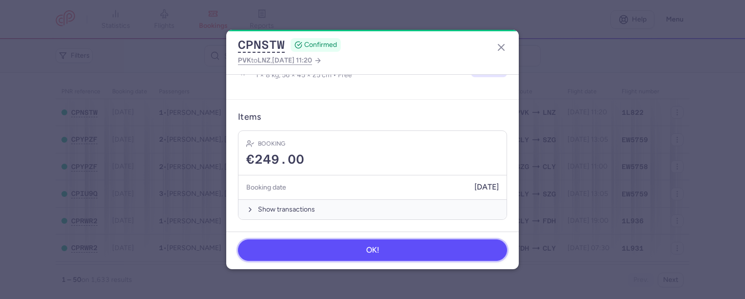
click at [382, 248] on button "OK!" at bounding box center [372, 249] width 269 height 21
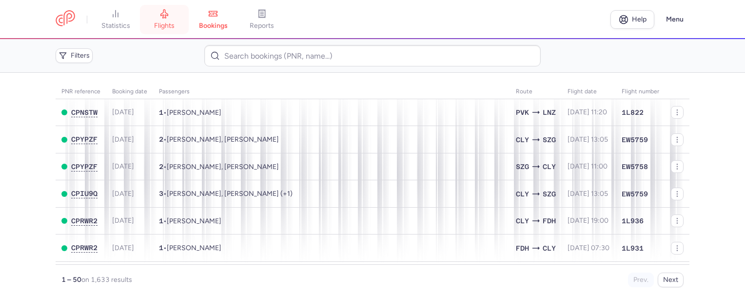
click at [165, 23] on span "flights" at bounding box center [164, 25] width 20 height 9
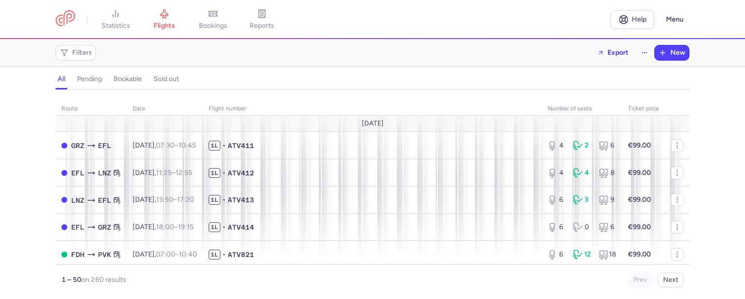
click at [164, 79] on h4 "sold out" at bounding box center [166, 79] width 25 height 9
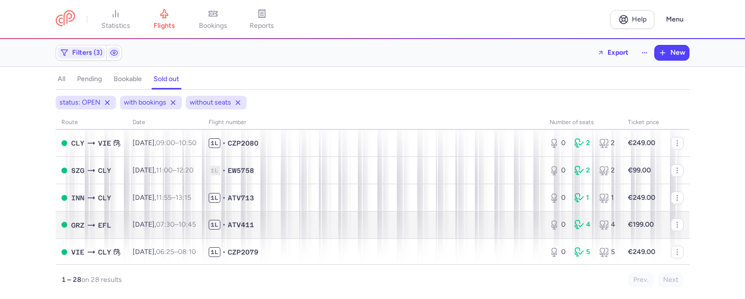
scroll to position [146, 0]
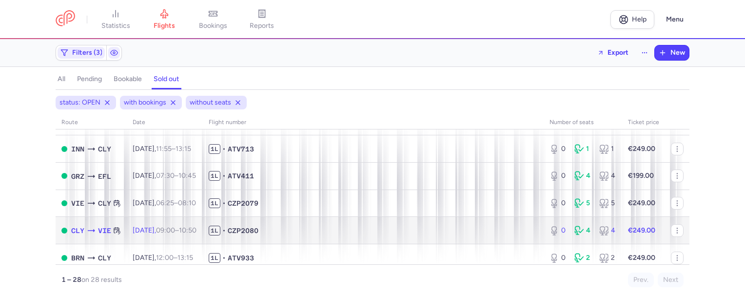
click at [308, 232] on span "1L • CZP2080" at bounding box center [373, 230] width 329 height 10
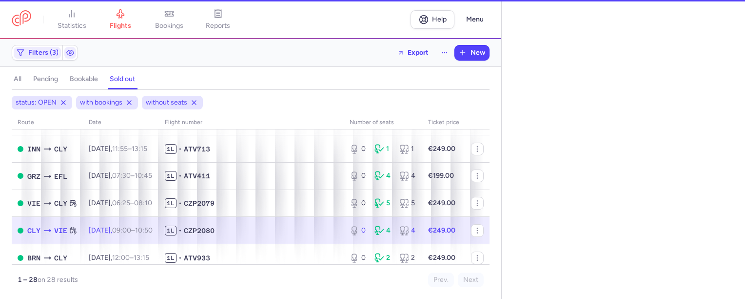
select select "days"
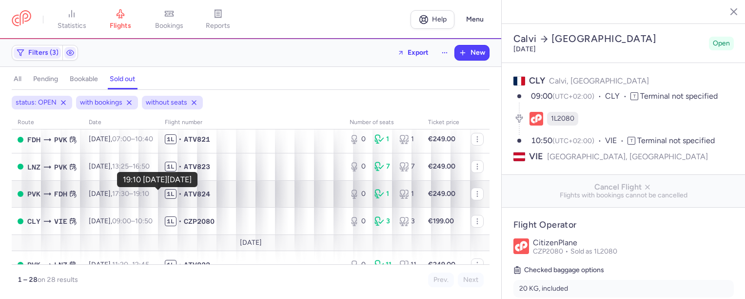
scroll to position [675, 0]
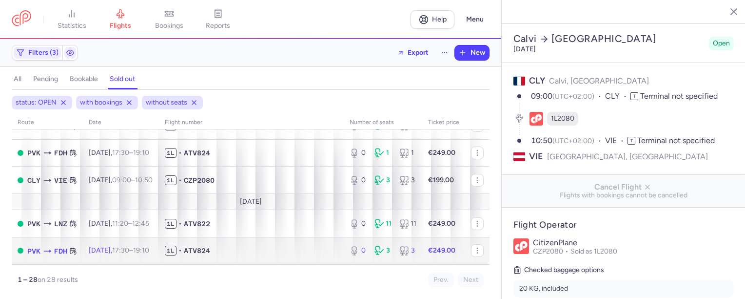
click at [159, 250] on td "[DATE] 17:30 – 19:10 +0" at bounding box center [121, 250] width 76 height 27
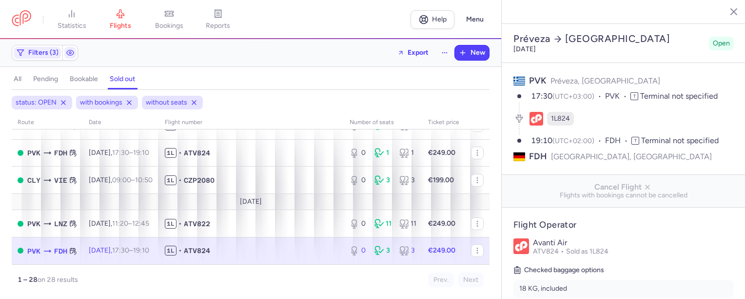
drag, startPoint x: 168, startPoint y: 20, endPoint x: 312, endPoint y: 68, distance: 151.8
click at [168, 20] on link "bookings" at bounding box center [169, 19] width 49 height 21
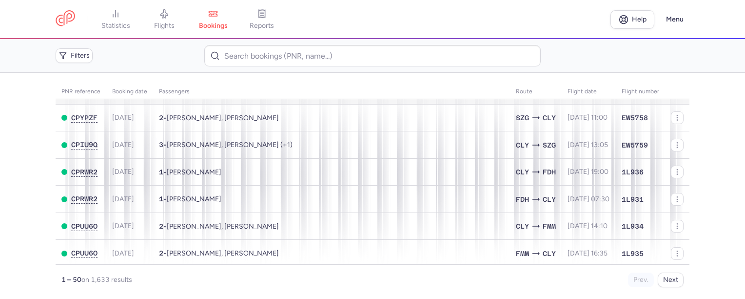
scroll to position [98, 0]
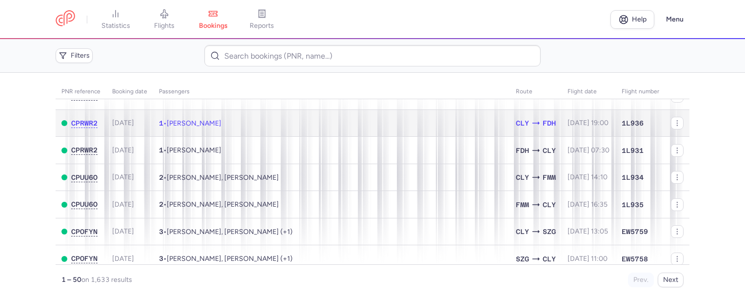
click at [369, 127] on td "1 • [PERSON_NAME]" at bounding box center [331, 122] width 357 height 27
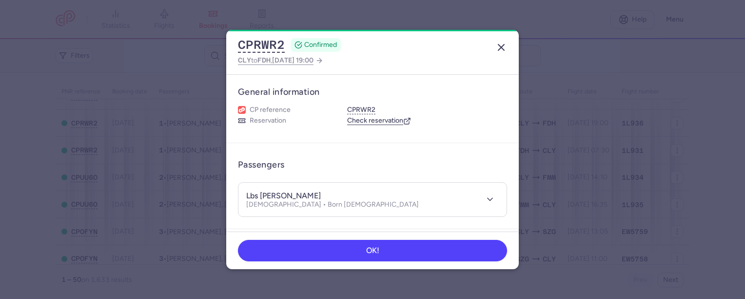
click at [500, 45] on icon "button" at bounding box center [502, 47] width 12 height 12
